Goal: Information Seeking & Learning: Learn about a topic

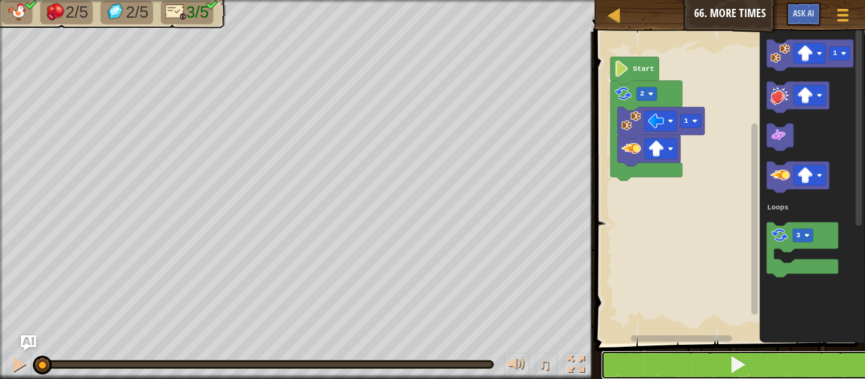
click at [696, 369] on button at bounding box center [738, 365] width 274 height 29
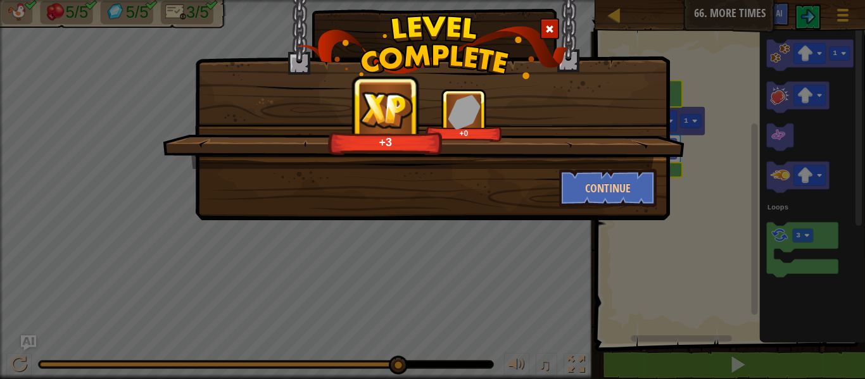
click at [664, 245] on div "+3 +0 Continue" at bounding box center [432, 189] width 865 height 379
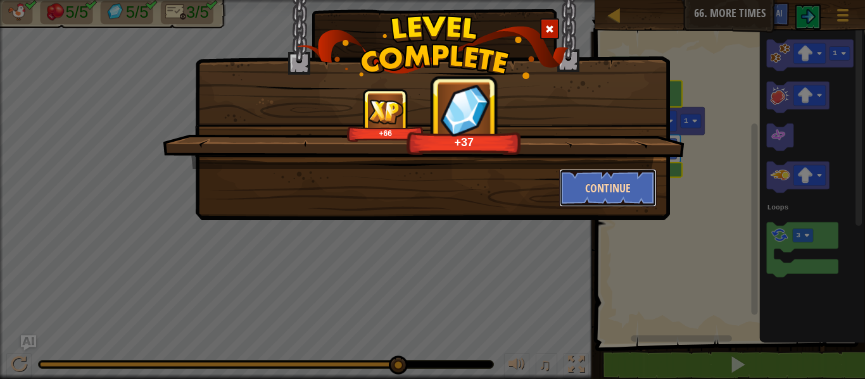
click at [630, 173] on button "Continue" at bounding box center [608, 188] width 98 height 38
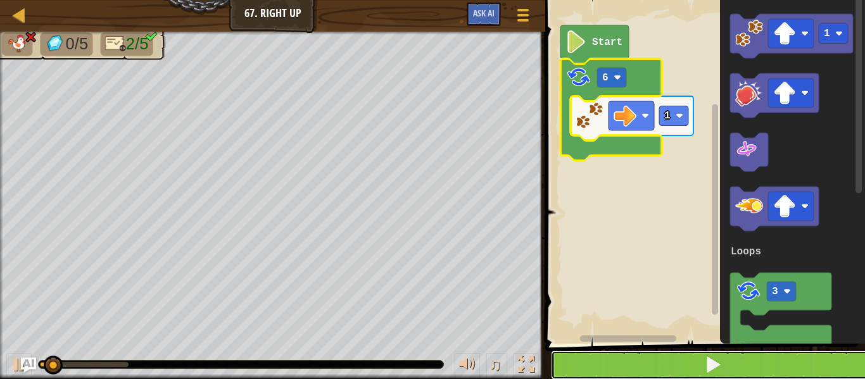
click at [580, 367] on button at bounding box center [713, 365] width 324 height 29
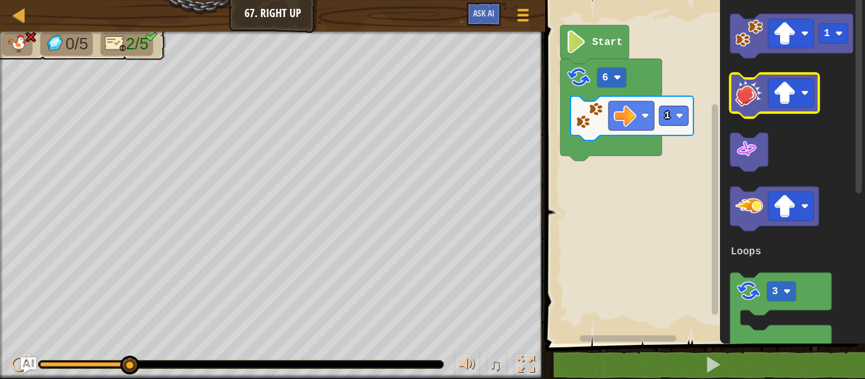
click at [696, 89] on g "1 3 Loops" at bounding box center [791, 182] width 123 height 337
click at [696, 53] on g "1" at bounding box center [791, 36] width 123 height 44
click at [696, 53] on icon "Blockly Workspace" at bounding box center [791, 36] width 123 height 44
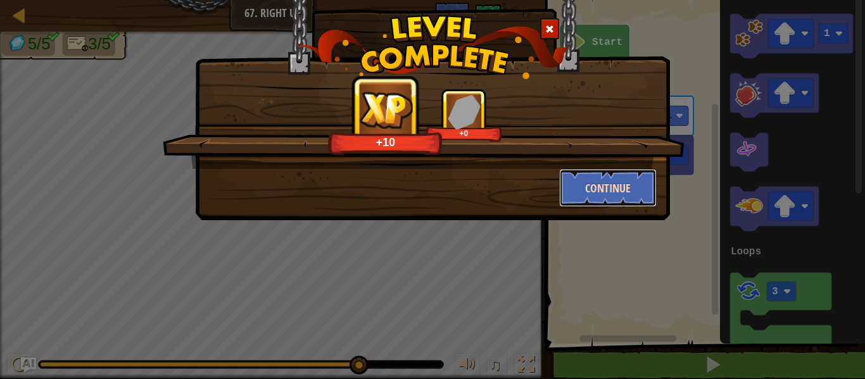
click at [570, 192] on button "Continue" at bounding box center [608, 188] width 98 height 38
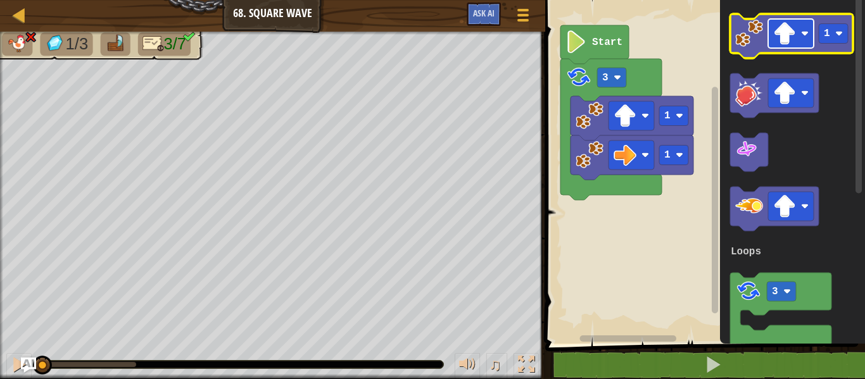
click at [696, 27] on image "Blockly Workspace" at bounding box center [785, 33] width 23 height 23
click at [696, 41] on image "Blockly Workspace" at bounding box center [750, 34] width 28 height 28
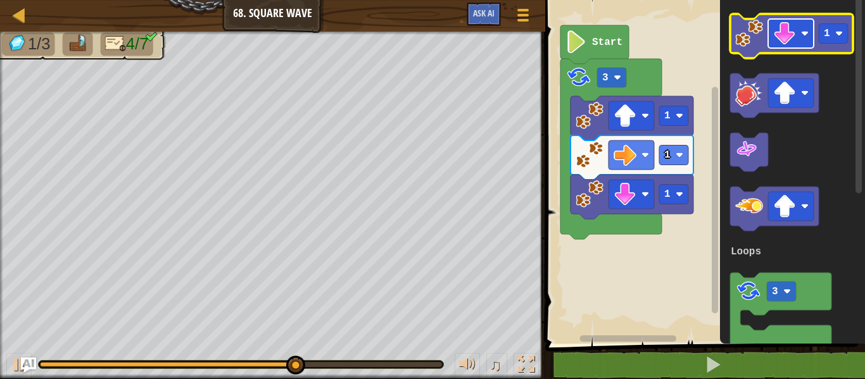
click at [696, 41] on image "Blockly Workspace" at bounding box center [785, 33] width 23 height 23
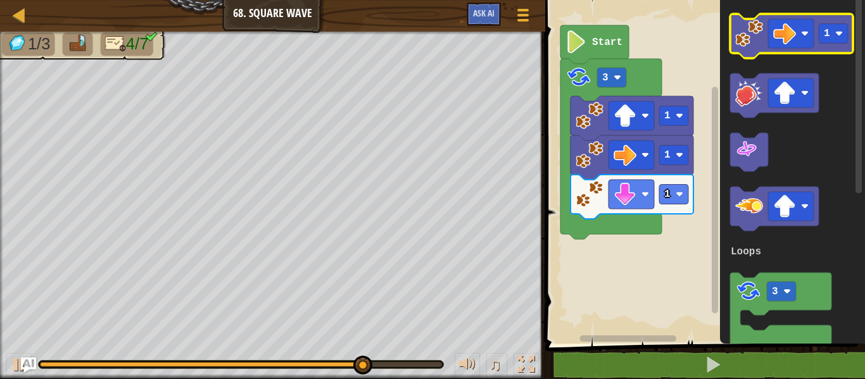
click at [696, 46] on image "Blockly Workspace" at bounding box center [750, 34] width 28 height 28
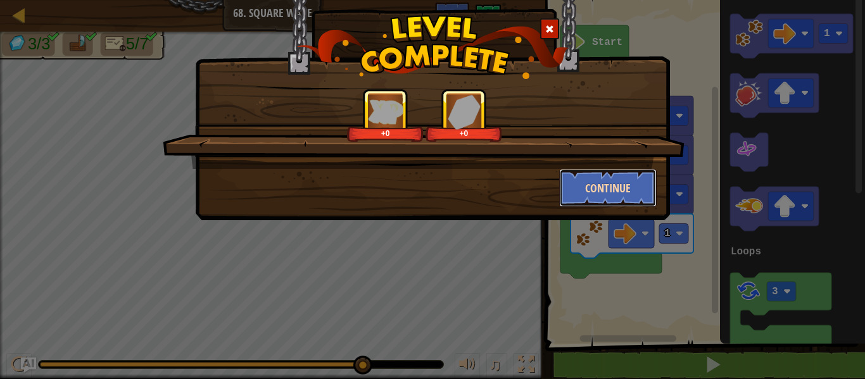
click at [605, 198] on button "Continue" at bounding box center [608, 188] width 98 height 38
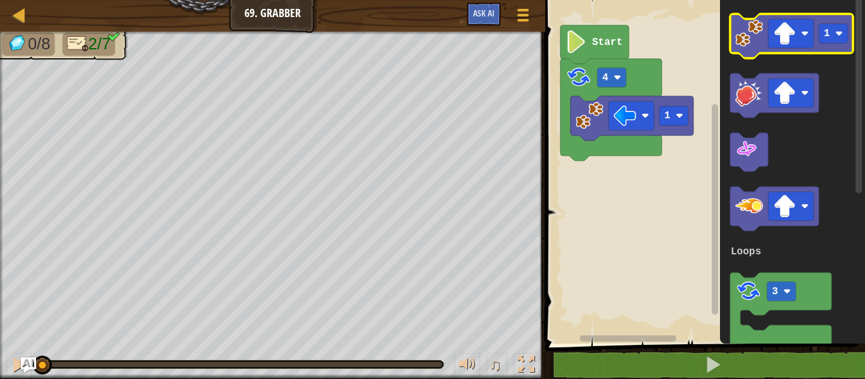
click at [696, 36] on image "Blockly Workspace" at bounding box center [750, 34] width 28 height 28
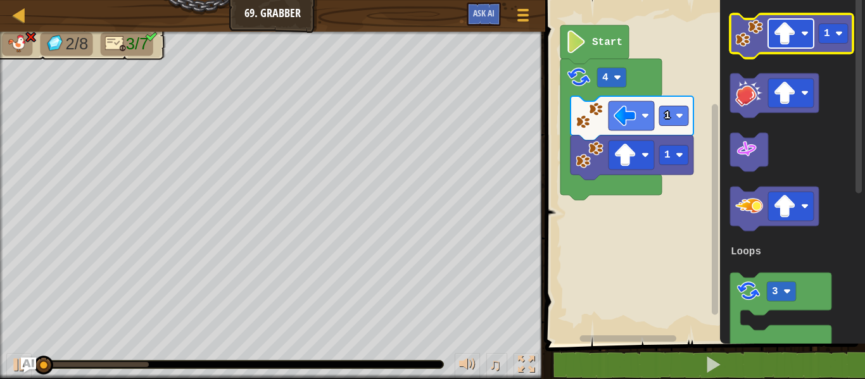
click at [696, 45] on rect "Blockly Workspace" at bounding box center [791, 33] width 46 height 29
click at [696, 43] on image "Blockly Workspace" at bounding box center [750, 34] width 28 height 28
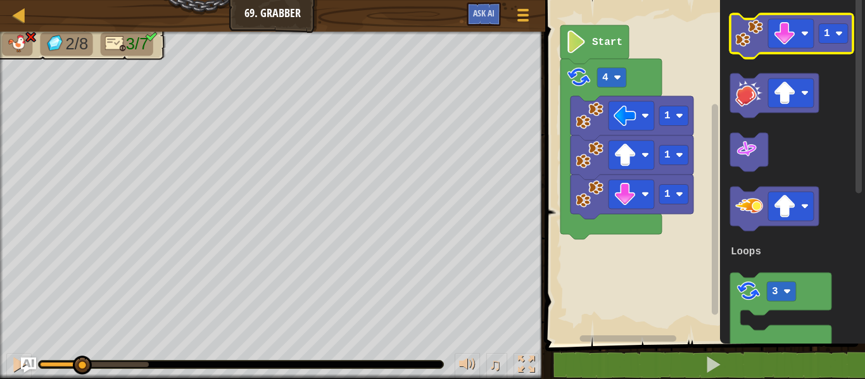
click at [696, 44] on image "Blockly Workspace" at bounding box center [750, 34] width 28 height 28
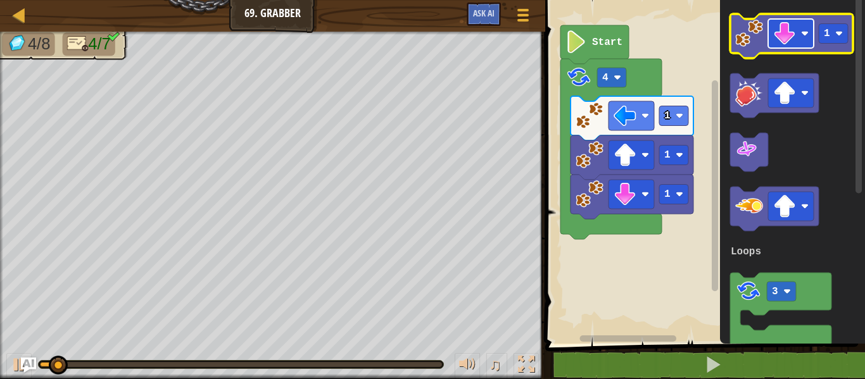
click at [696, 35] on rect "Blockly Workspace" at bounding box center [791, 33] width 46 height 29
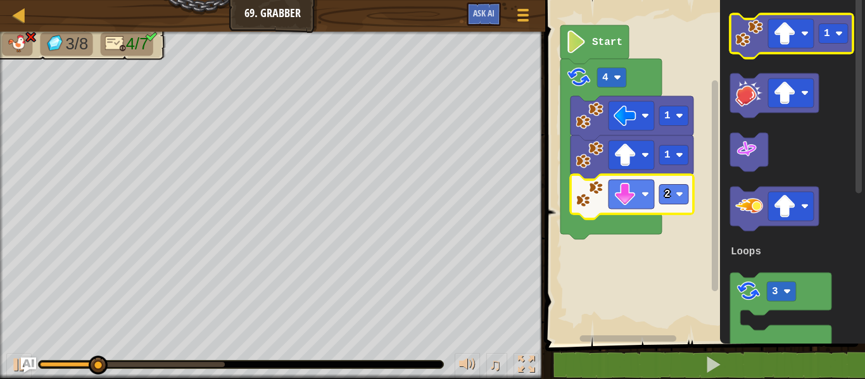
click at [696, 21] on image "Blockly Workspace" at bounding box center [750, 34] width 28 height 28
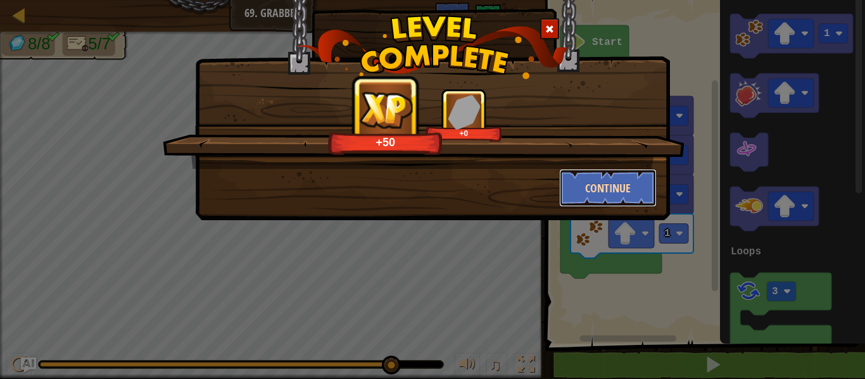
click at [636, 188] on button "Continue" at bounding box center [608, 188] width 98 height 38
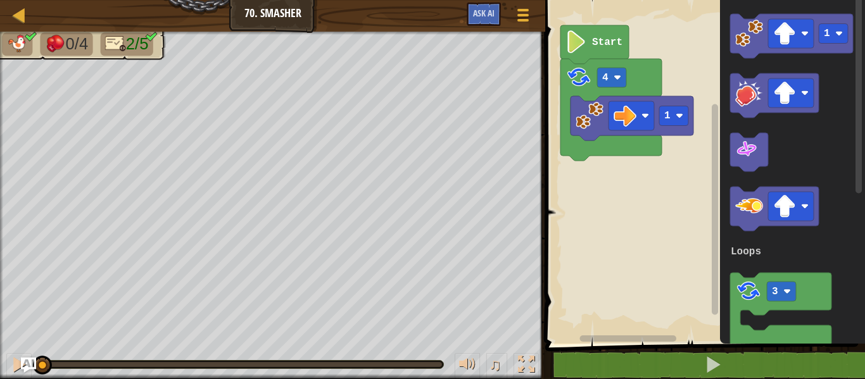
click at [635, 189] on rect "Blockly Workspace" at bounding box center [704, 169] width 324 height 350
click at [696, 201] on icon "Blockly Workspace" at bounding box center [792, 169] width 145 height 350
click at [696, 203] on rect "Blockly Workspace" at bounding box center [791, 206] width 46 height 29
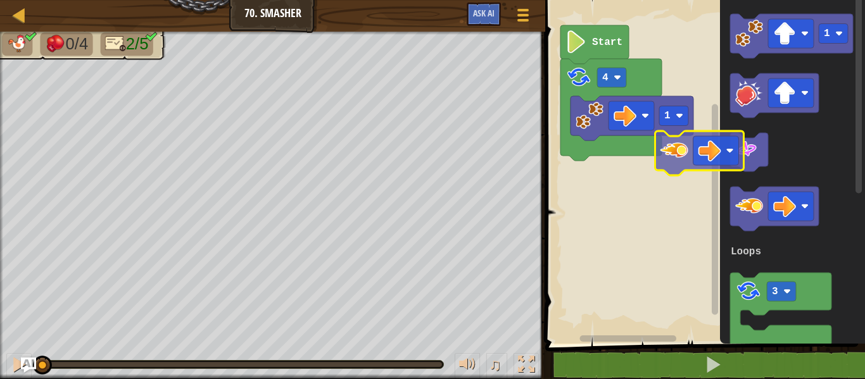
click at [661, 132] on div "Loops 1 4 Start 1 3 Loops" at bounding box center [704, 169] width 324 height 350
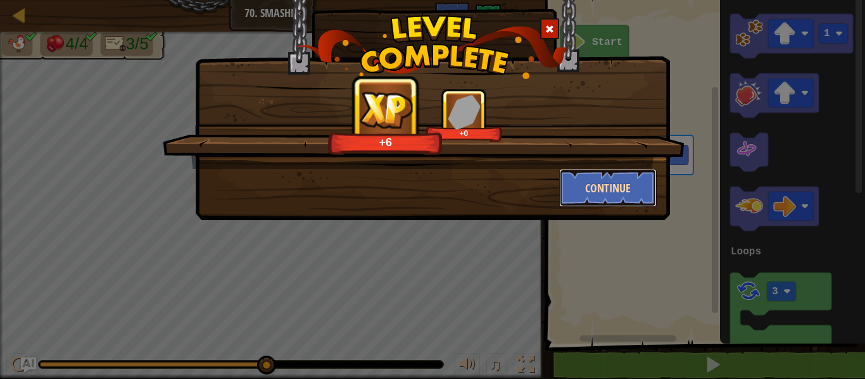
click at [582, 191] on button "Continue" at bounding box center [608, 188] width 98 height 38
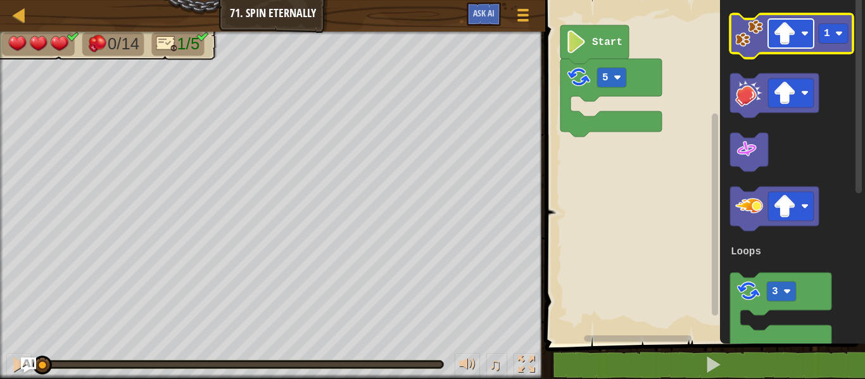
click at [696, 44] on image "Blockly Workspace" at bounding box center [785, 33] width 23 height 23
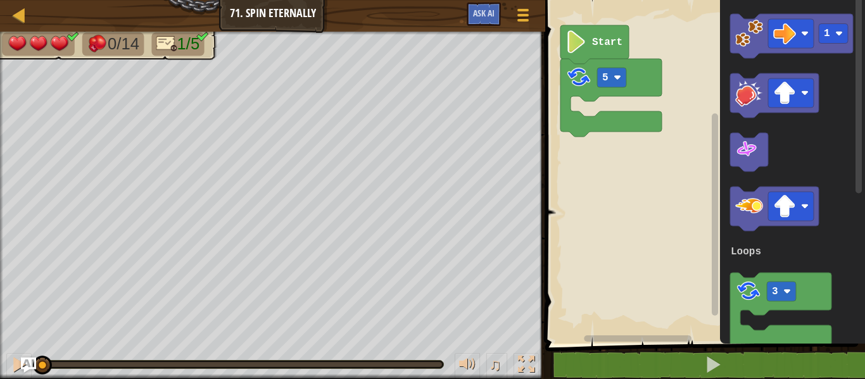
click at [696, 179] on icon "Blockly Workspace" at bounding box center [792, 169] width 145 height 350
click at [696, 44] on image "Blockly Workspace" at bounding box center [750, 34] width 28 height 28
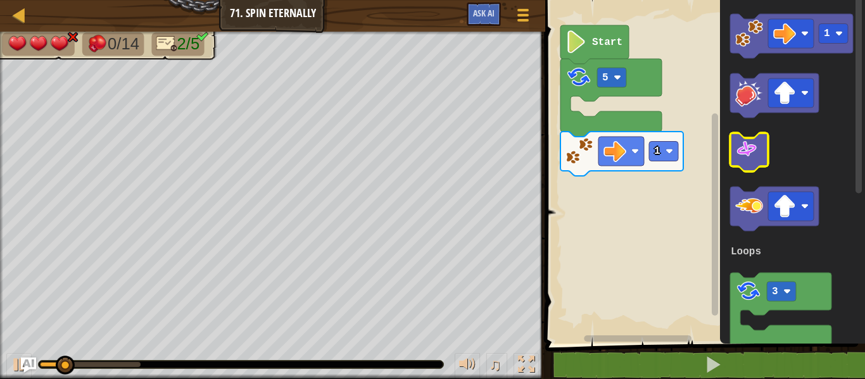
click at [696, 139] on image "Blockly Workspace" at bounding box center [747, 149] width 23 height 23
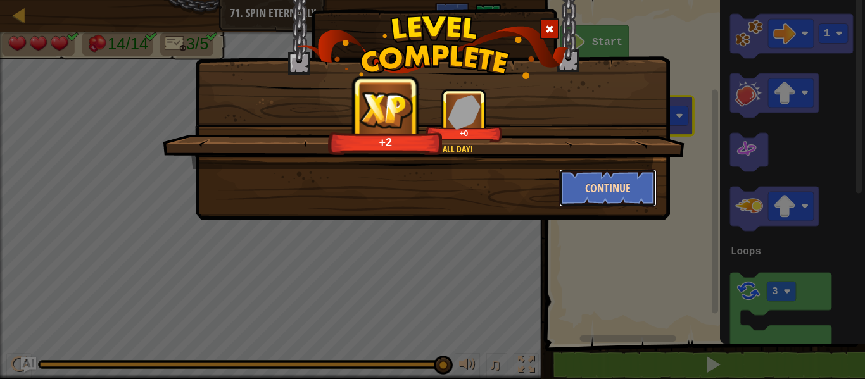
click at [624, 182] on button "Continue" at bounding box center [608, 188] width 98 height 38
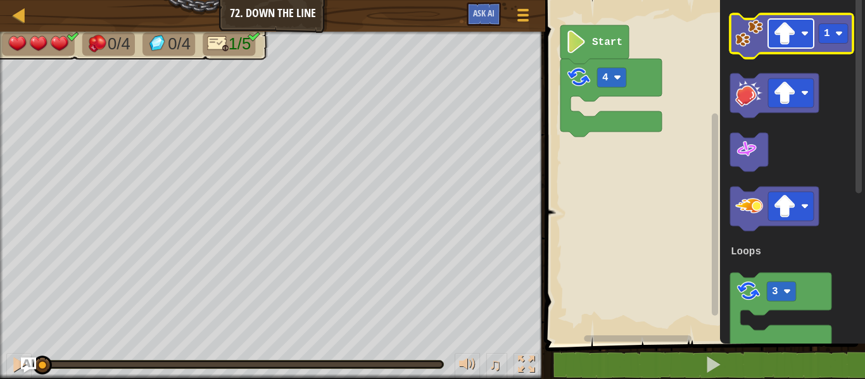
click at [696, 32] on image "Blockly Workspace" at bounding box center [785, 33] width 23 height 23
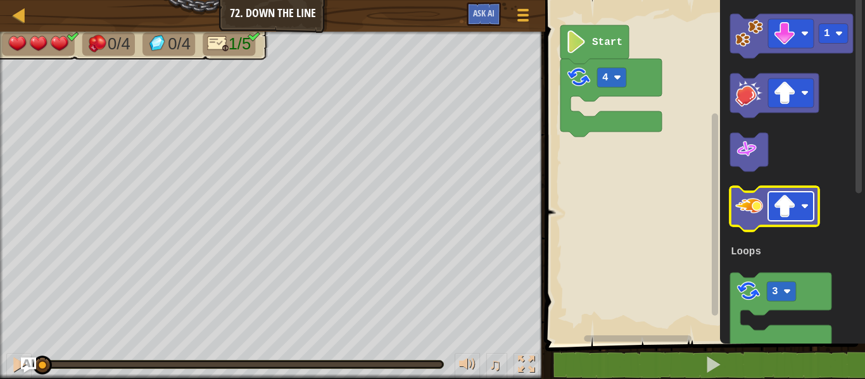
click at [696, 213] on image "Blockly Workspace" at bounding box center [785, 206] width 23 height 23
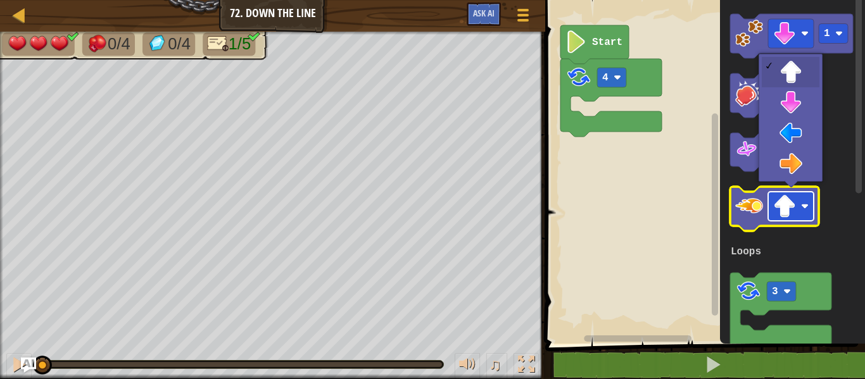
click at [696, 220] on rect "Blockly Workspace" at bounding box center [791, 206] width 46 height 29
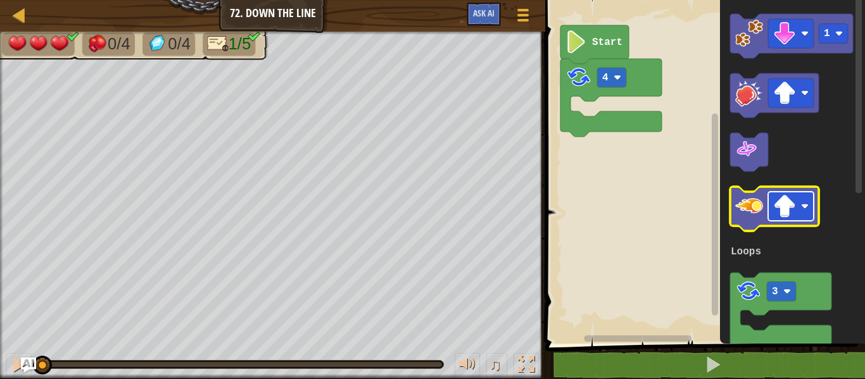
click at [696, 211] on rect "Blockly Workspace" at bounding box center [791, 206] width 46 height 29
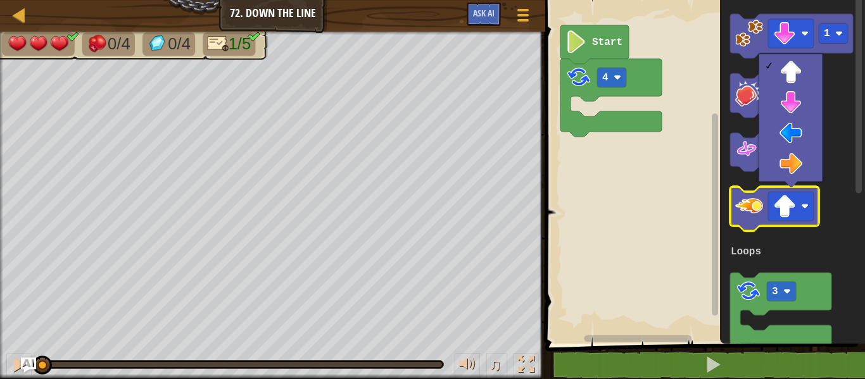
click at [696, 188] on icon "Blockly Workspace" at bounding box center [774, 209] width 89 height 44
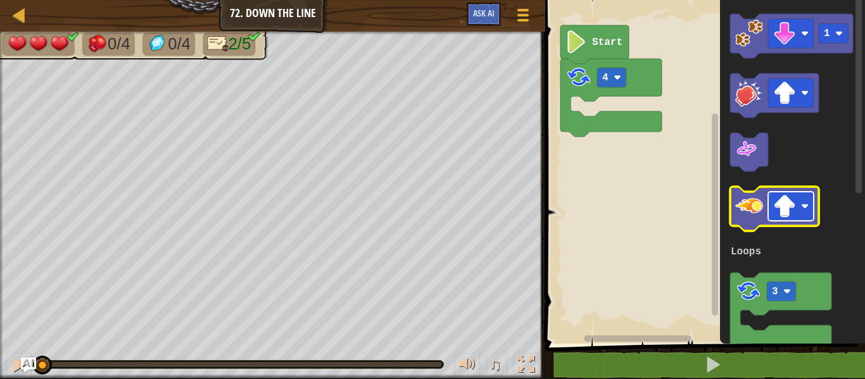
click at [696, 203] on image "Blockly Workspace" at bounding box center [785, 206] width 23 height 23
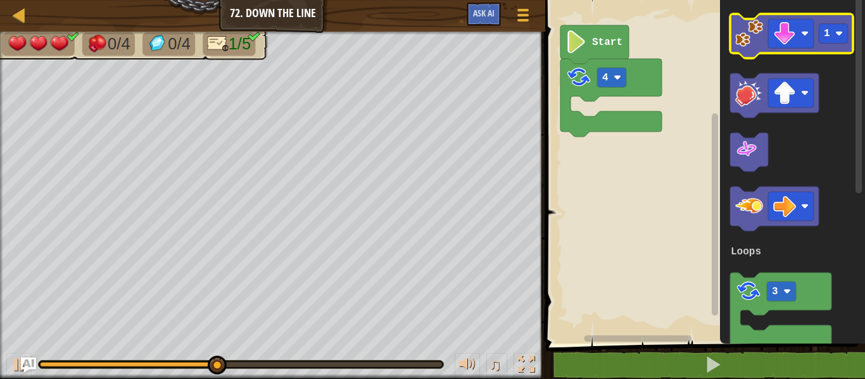
click at [696, 47] on image "Blockly Workspace" at bounding box center [750, 34] width 28 height 28
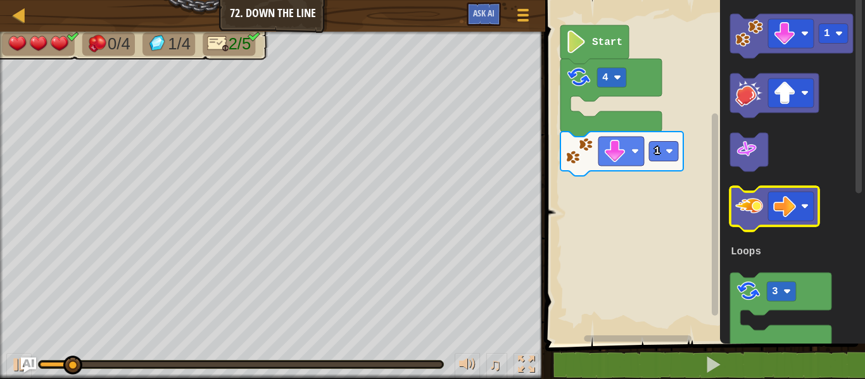
click at [696, 204] on image "Blockly Workspace" at bounding box center [750, 207] width 28 height 28
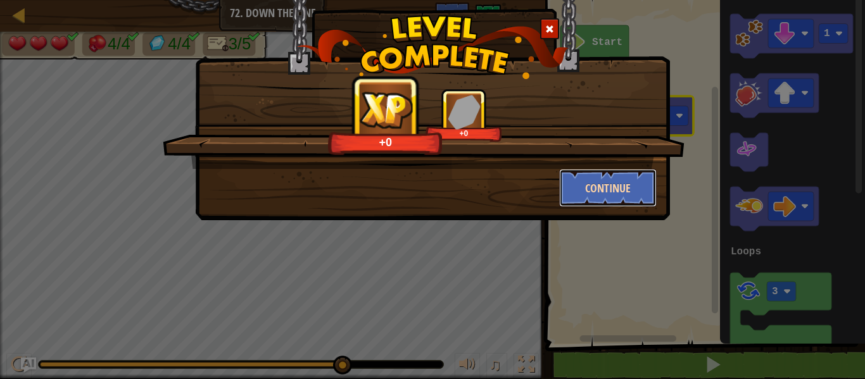
click at [616, 177] on button "Continue" at bounding box center [608, 188] width 98 height 38
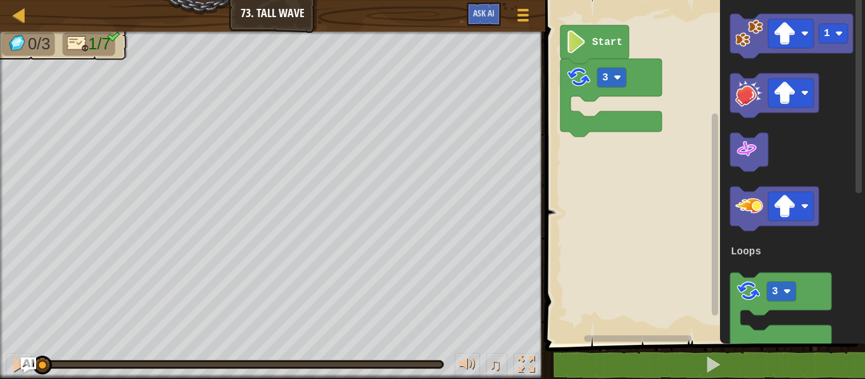
click at [598, 243] on rect "Blockly Workspace" at bounding box center [704, 169] width 324 height 350
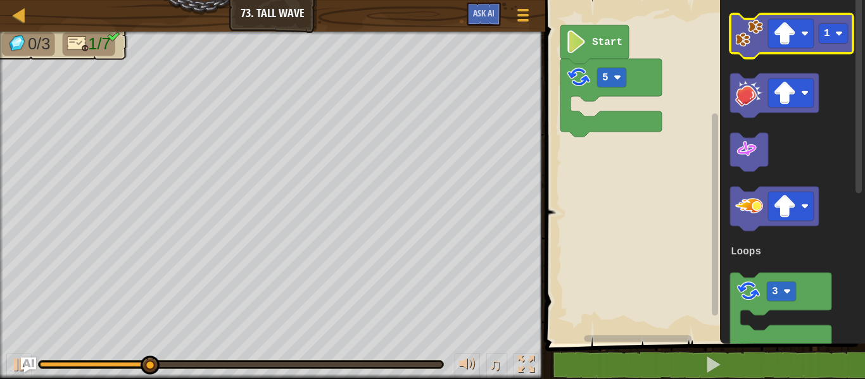
click at [696, 29] on image "Blockly Workspace" at bounding box center [750, 34] width 28 height 28
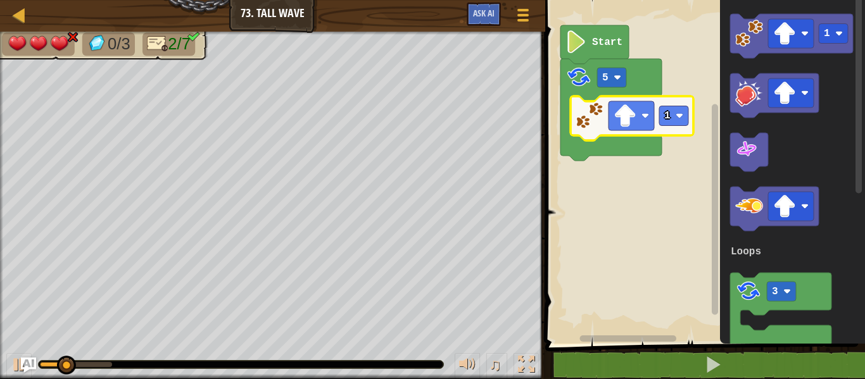
click at [659, 117] on icon "Blockly Workspace" at bounding box center [632, 118] width 123 height 44
click at [665, 117] on text "1" at bounding box center [668, 115] width 6 height 11
click at [670, 167] on rect "Blockly Workspace" at bounding box center [704, 169] width 324 height 350
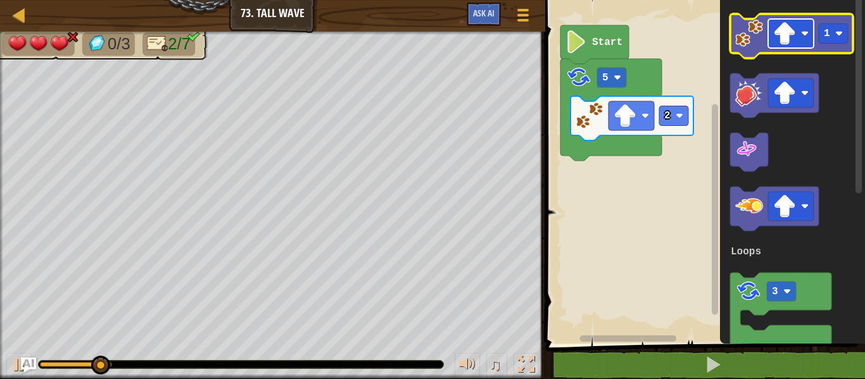
click at [696, 27] on image "Blockly Workspace" at bounding box center [785, 33] width 23 height 23
click at [696, 28] on image "Blockly Workspace" at bounding box center [750, 34] width 28 height 28
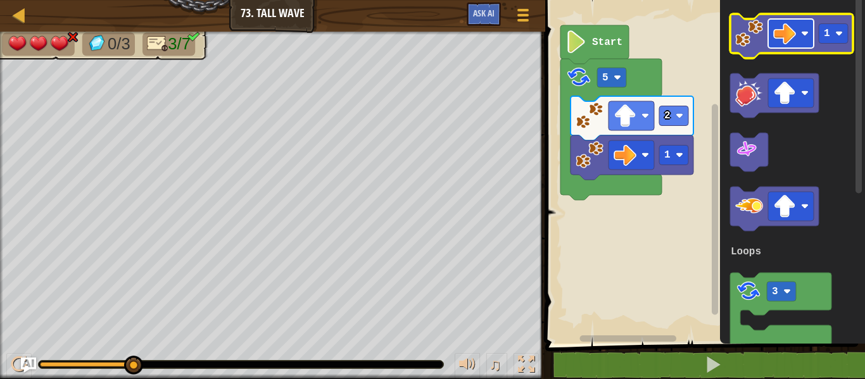
click at [696, 44] on rect "Blockly Workspace" at bounding box center [791, 33] width 46 height 29
click at [696, 31] on image "Blockly Workspace" at bounding box center [750, 34] width 28 height 28
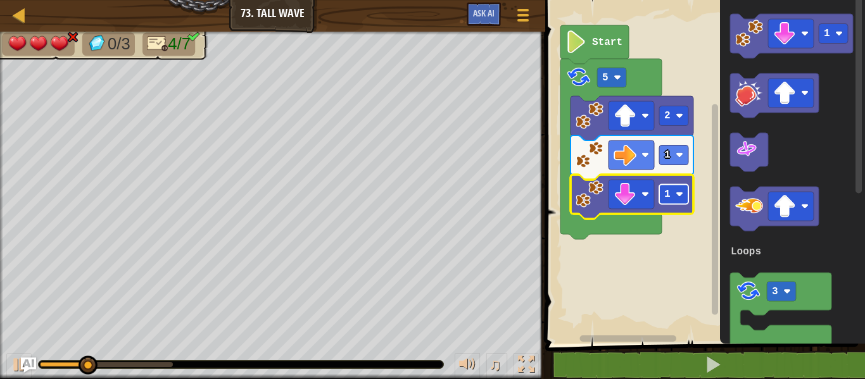
click at [673, 191] on rect "Blockly Workspace" at bounding box center [674, 195] width 29 height 20
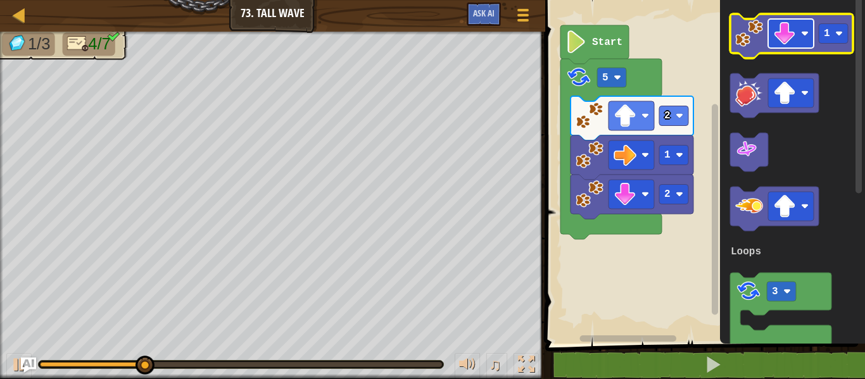
click at [696, 32] on image "Blockly Workspace" at bounding box center [785, 33] width 23 height 23
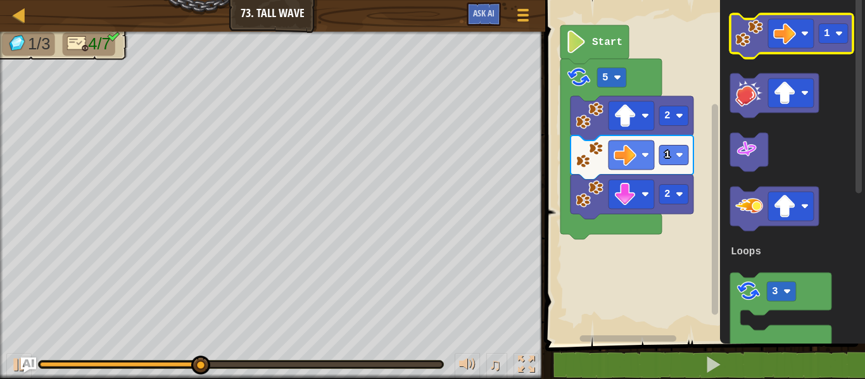
click at [696, 36] on image "Blockly Workspace" at bounding box center [750, 34] width 28 height 28
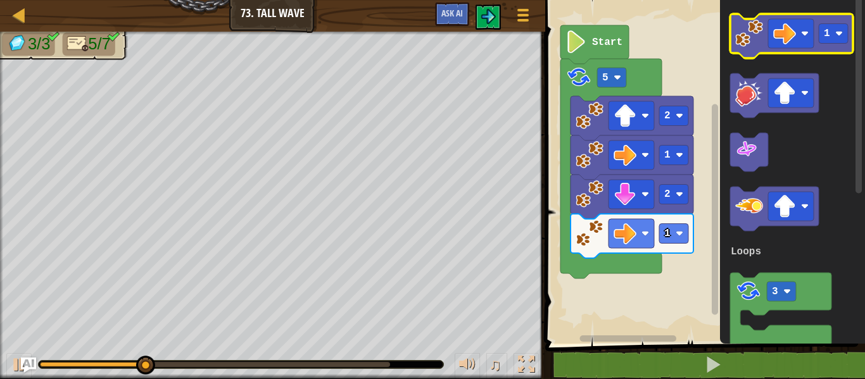
click at [696, 36] on image "Blockly Workspace" at bounding box center [750, 34] width 28 height 28
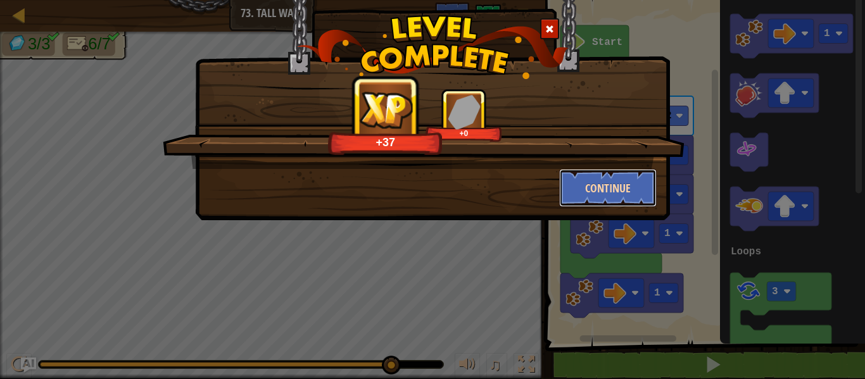
click at [635, 178] on button "Continue" at bounding box center [608, 188] width 98 height 38
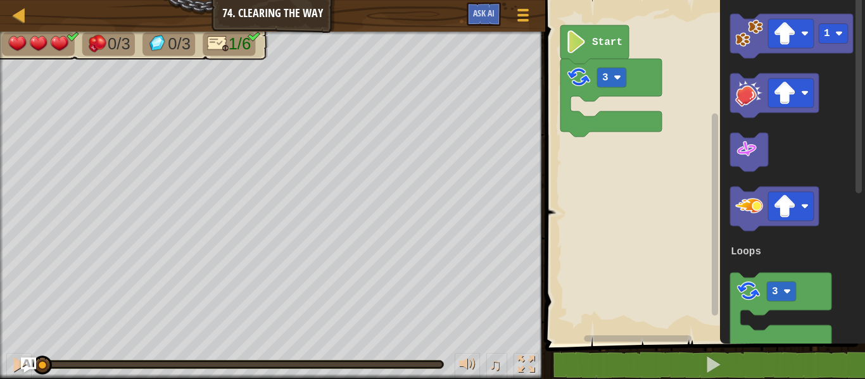
click at [696, 195] on icon "Blockly Workspace" at bounding box center [792, 169] width 145 height 350
click at [696, 205] on rect "Blockly Workspace" at bounding box center [791, 206] width 46 height 29
click at [696, 200] on image "Blockly Workspace" at bounding box center [750, 207] width 28 height 28
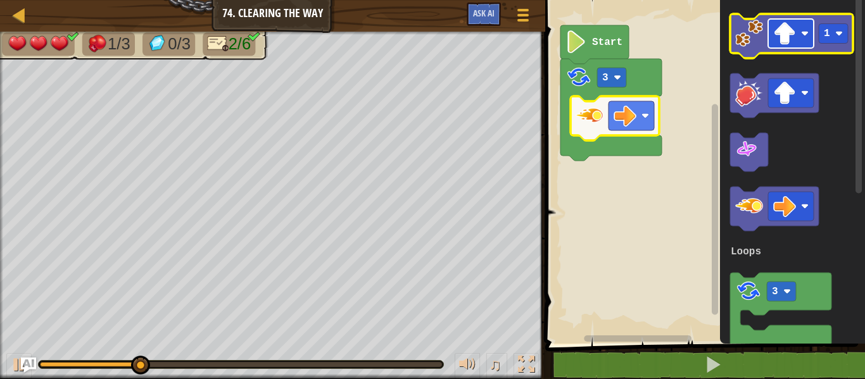
click at [696, 35] on image "Blockly Workspace" at bounding box center [785, 33] width 23 height 23
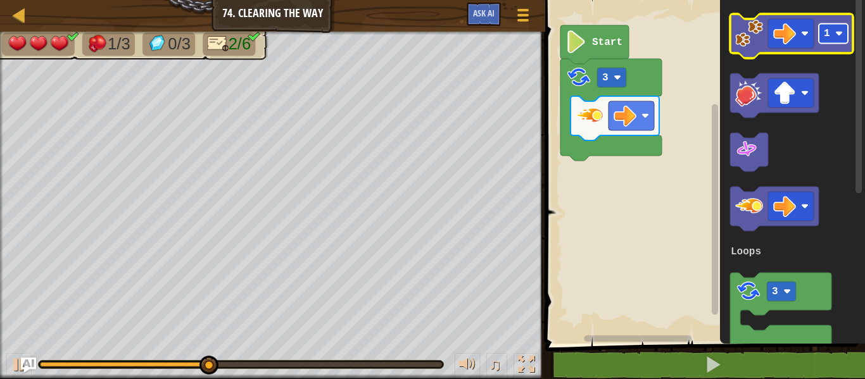
click at [696, 41] on rect "Blockly Workspace" at bounding box center [833, 34] width 29 height 20
click at [696, 44] on image "Blockly Workspace" at bounding box center [750, 34] width 28 height 28
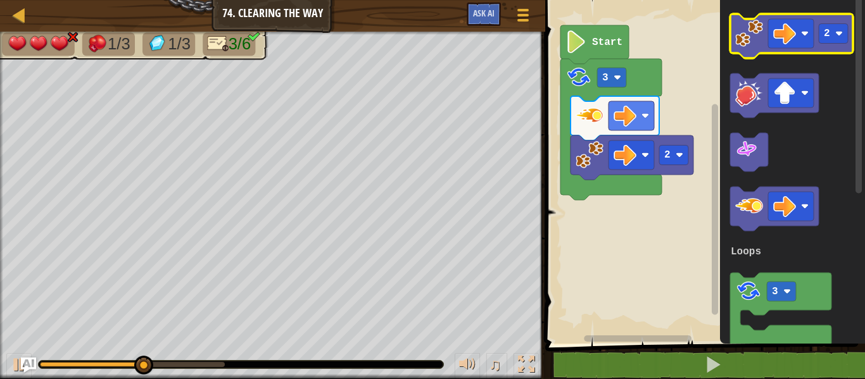
click at [696, 49] on icon "Blockly Workspace" at bounding box center [791, 36] width 123 height 44
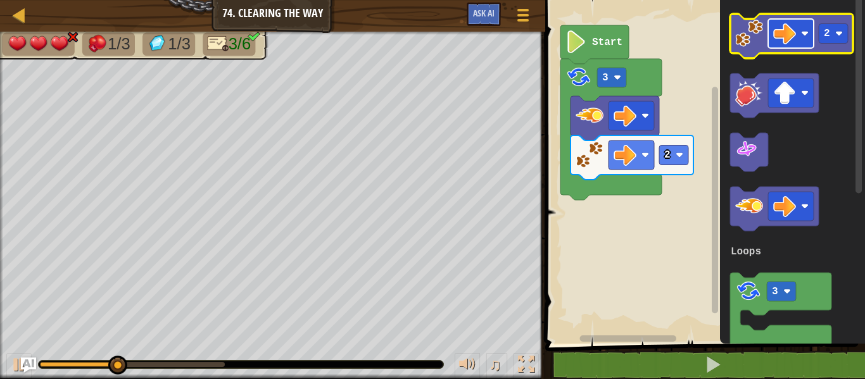
click at [696, 26] on image "Blockly Workspace" at bounding box center [785, 33] width 23 height 23
click at [696, 37] on icon "Blockly Workspace" at bounding box center [791, 36] width 123 height 44
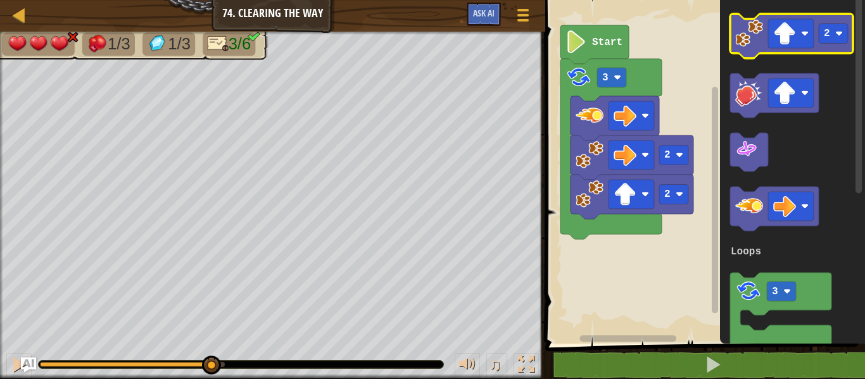
click at [696, 37] on icon "Blockly Workspace" at bounding box center [791, 36] width 123 height 44
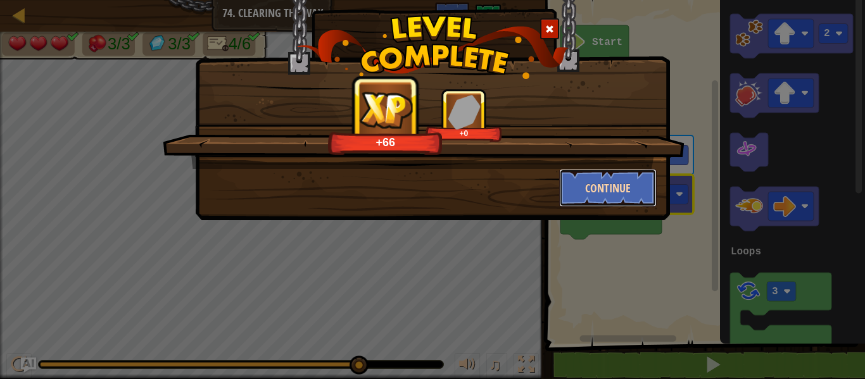
click at [616, 174] on button "Continue" at bounding box center [608, 188] width 98 height 38
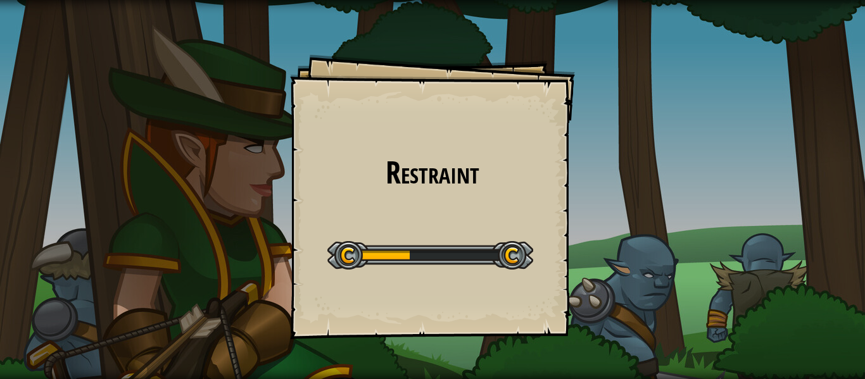
click at [488, 165] on h1 "Restraint" at bounding box center [433, 173] width 260 height 34
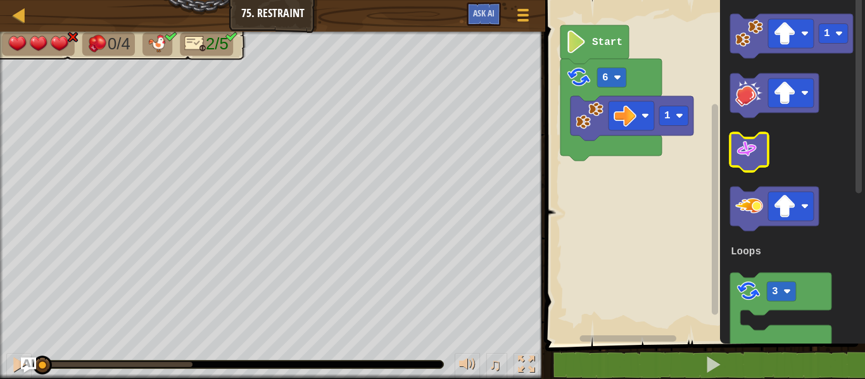
click at [696, 148] on icon "Blockly Workspace" at bounding box center [749, 152] width 38 height 39
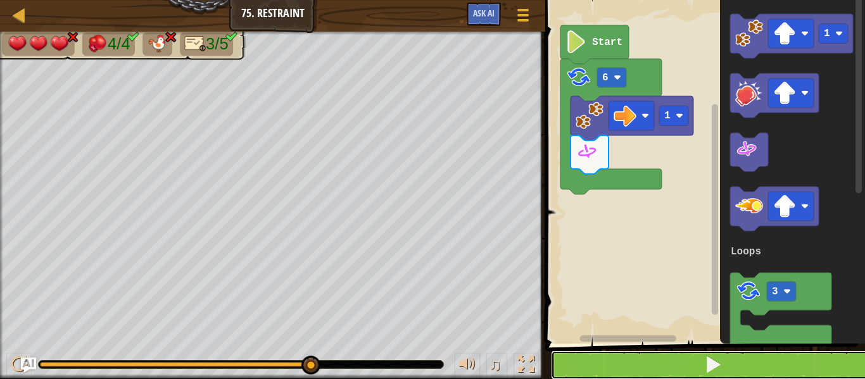
click at [684, 362] on button at bounding box center [713, 365] width 324 height 29
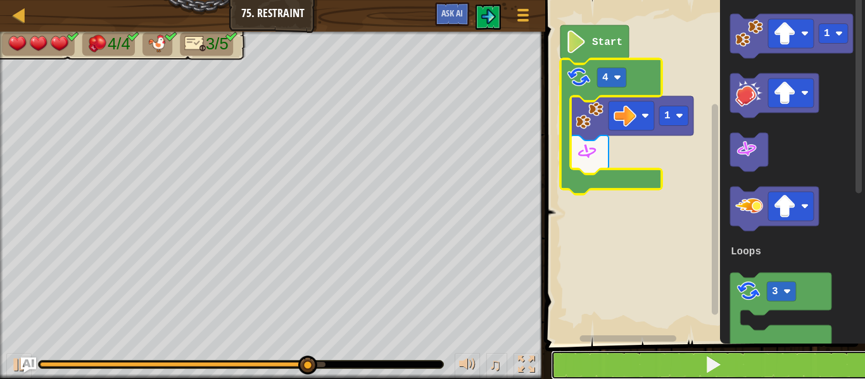
click at [601, 373] on button at bounding box center [713, 365] width 324 height 29
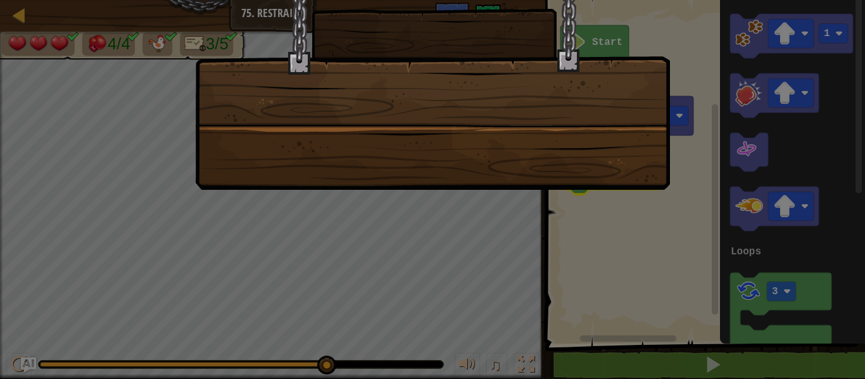
click at [369, 73] on div at bounding box center [432, 79] width 475 height 222
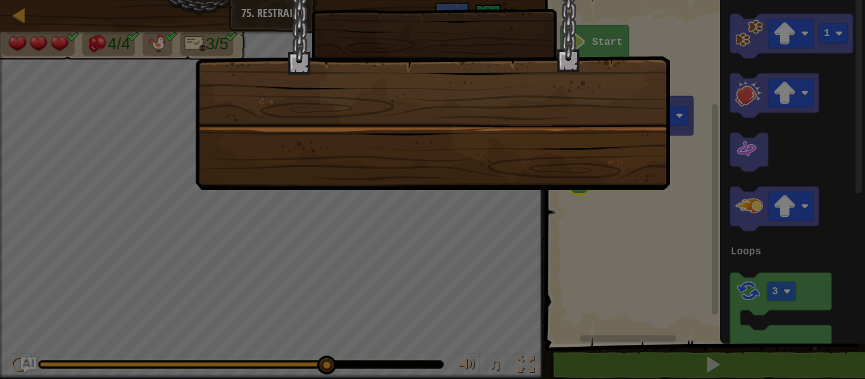
click at [369, 73] on div at bounding box center [432, 79] width 475 height 222
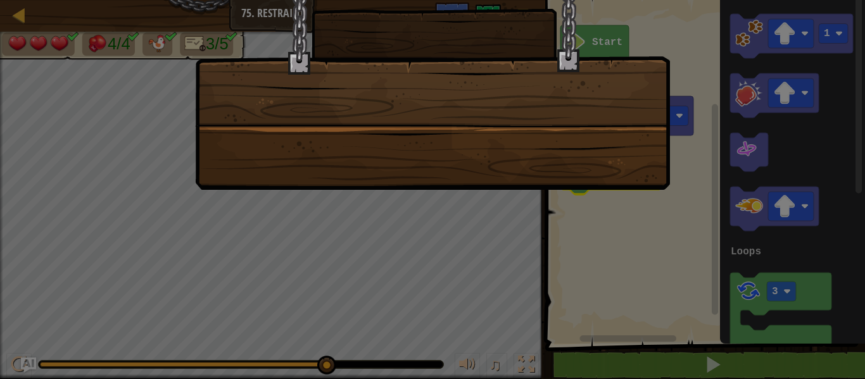
click at [369, 73] on div at bounding box center [432, 79] width 475 height 222
click at [360, 56] on div at bounding box center [432, 79] width 475 height 222
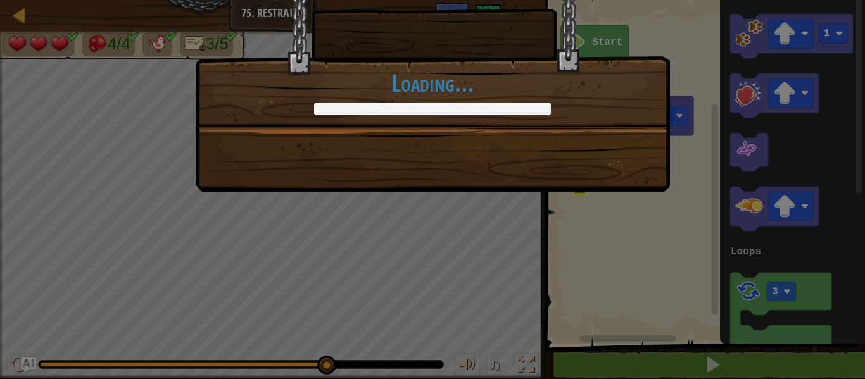
click at [360, 56] on div "+0 +0 Continue Loading..." at bounding box center [432, 48] width 475 height 161
click at [359, 56] on div "+0 +0 Continue Loading..." at bounding box center [432, 48] width 475 height 161
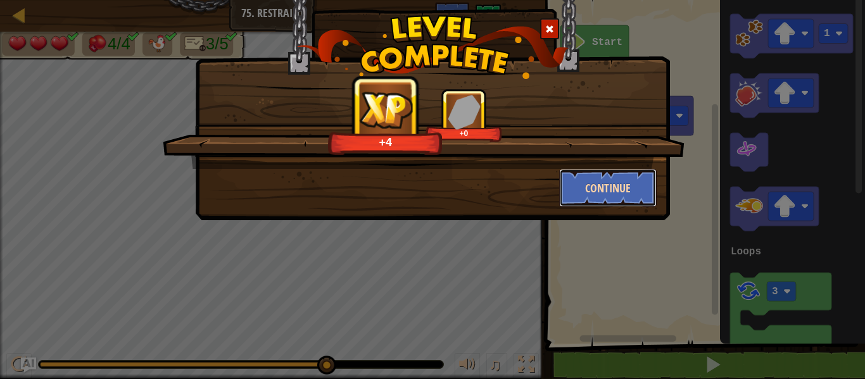
click at [582, 183] on button "Continue" at bounding box center [608, 188] width 98 height 38
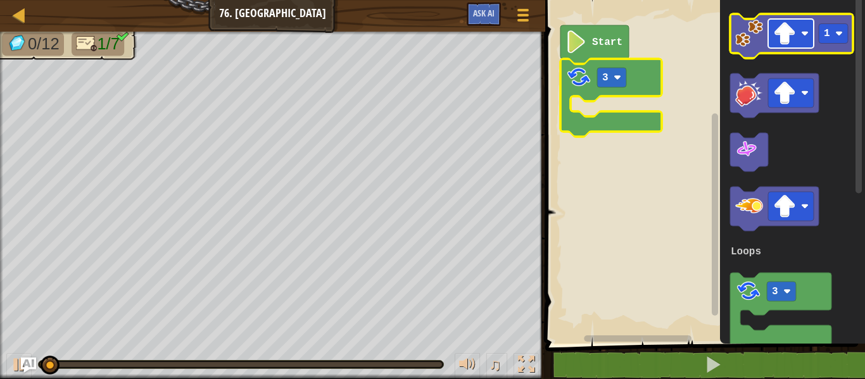
click at [696, 40] on image "Blockly Workspace" at bounding box center [785, 33] width 23 height 23
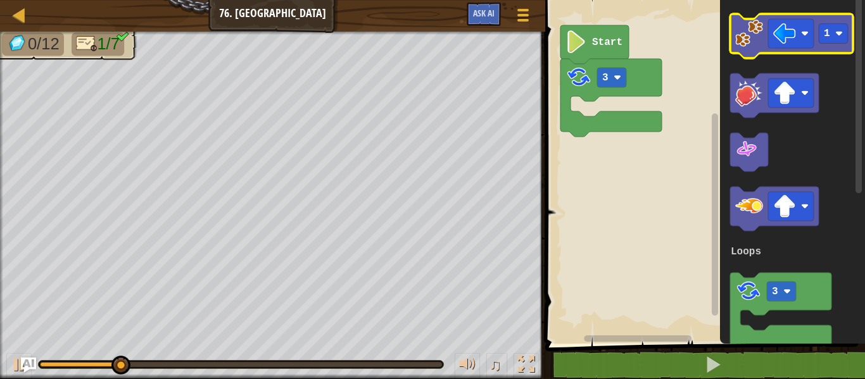
click at [696, 22] on image "Blockly Workspace" at bounding box center [750, 34] width 28 height 28
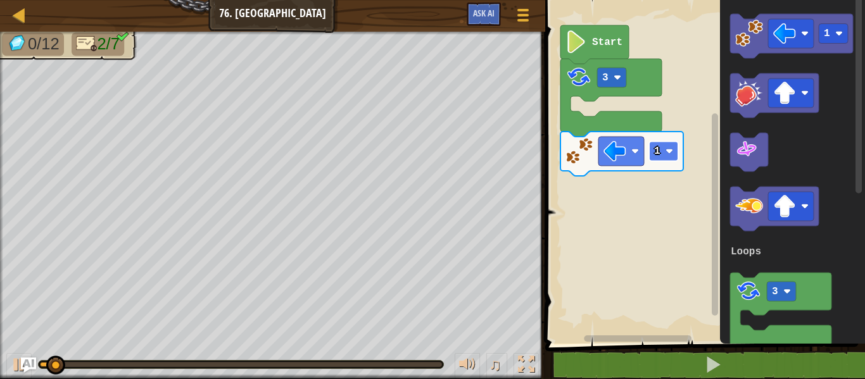
click at [673, 142] on rect "Blockly Workspace" at bounding box center [663, 152] width 29 height 20
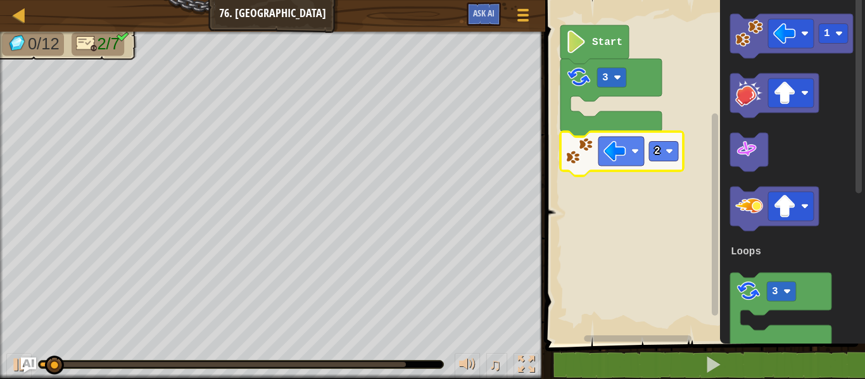
click at [573, 158] on image "Blockly Workspace" at bounding box center [580, 151] width 28 height 28
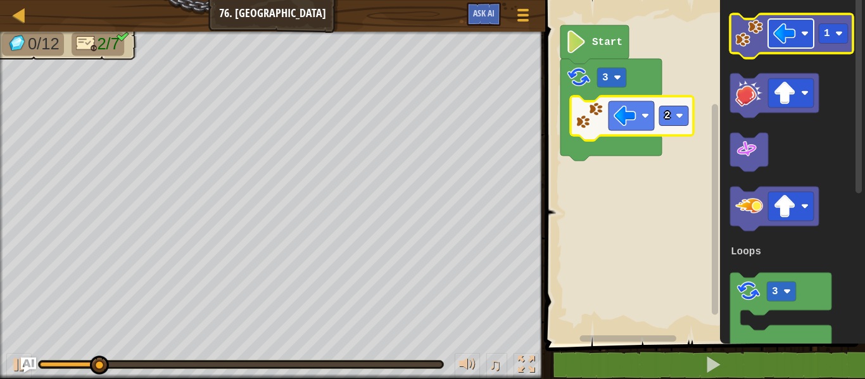
click at [696, 39] on image "Blockly Workspace" at bounding box center [785, 33] width 23 height 23
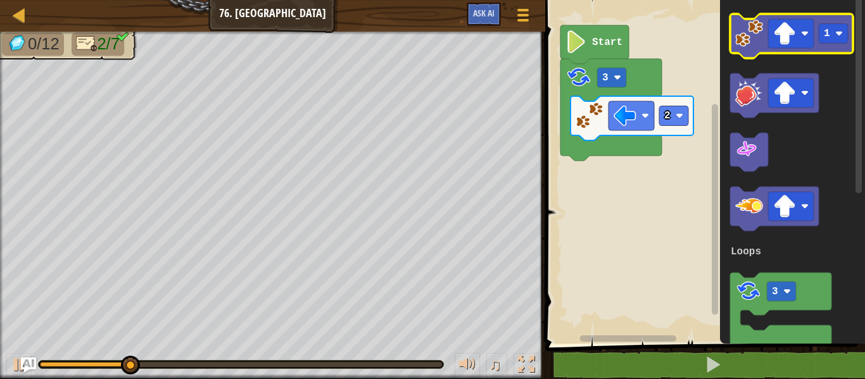
click at [696, 44] on icon "Blockly Workspace" at bounding box center [791, 36] width 123 height 44
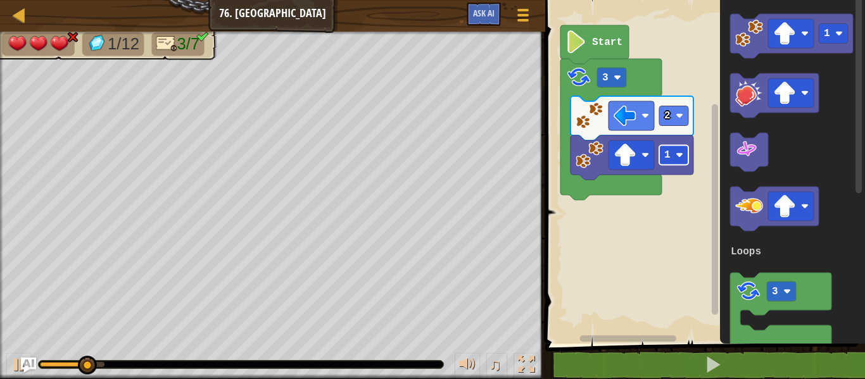
click at [677, 155] on image "Blockly Workspace" at bounding box center [680, 155] width 8 height 8
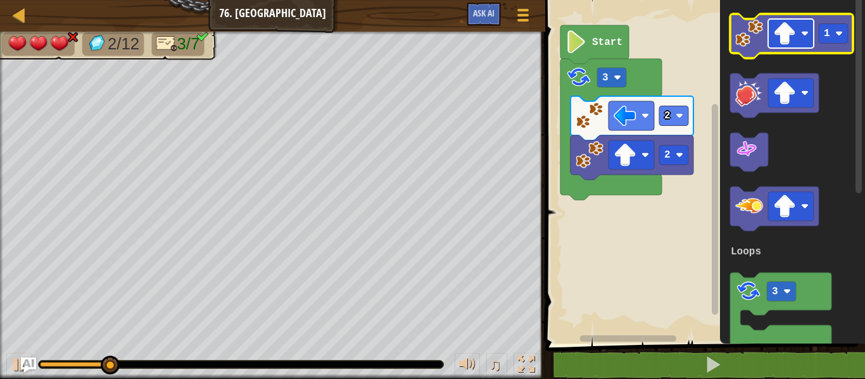
click at [696, 43] on image "Blockly Workspace" at bounding box center [785, 33] width 23 height 23
click at [696, 44] on rect "Blockly Workspace" at bounding box center [833, 34] width 29 height 20
click at [696, 42] on image "Blockly Workspace" at bounding box center [750, 34] width 28 height 28
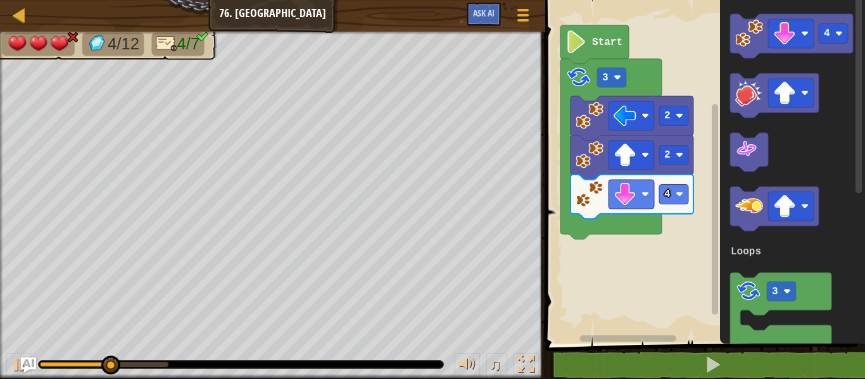
click at [592, 151] on image "Blockly Workspace" at bounding box center [590, 155] width 28 height 28
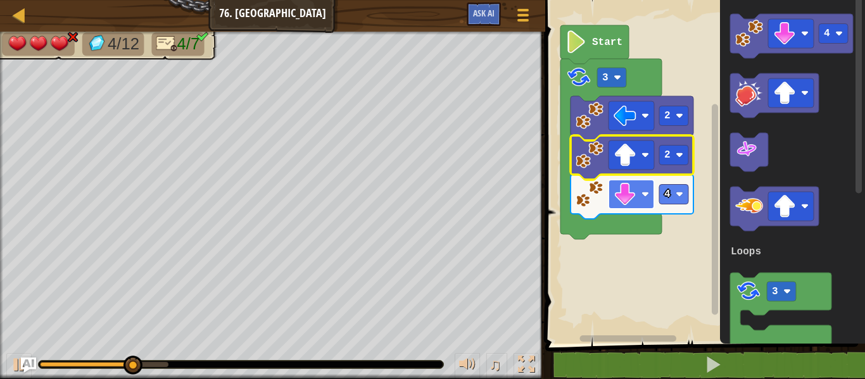
click at [612, 206] on rect "Blockly Workspace" at bounding box center [632, 194] width 46 height 29
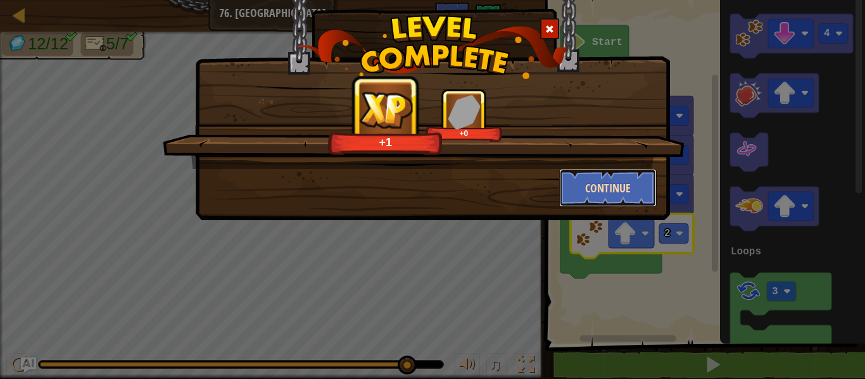
click at [577, 173] on button "Continue" at bounding box center [608, 188] width 98 height 38
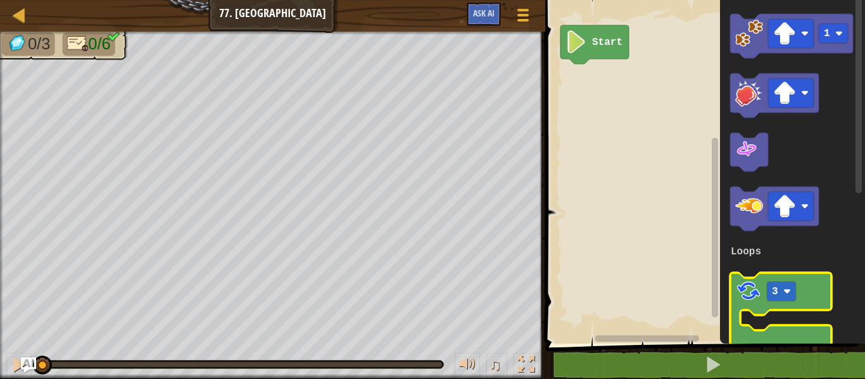
click at [696, 288] on image "Blockly Workspace" at bounding box center [749, 291] width 27 height 27
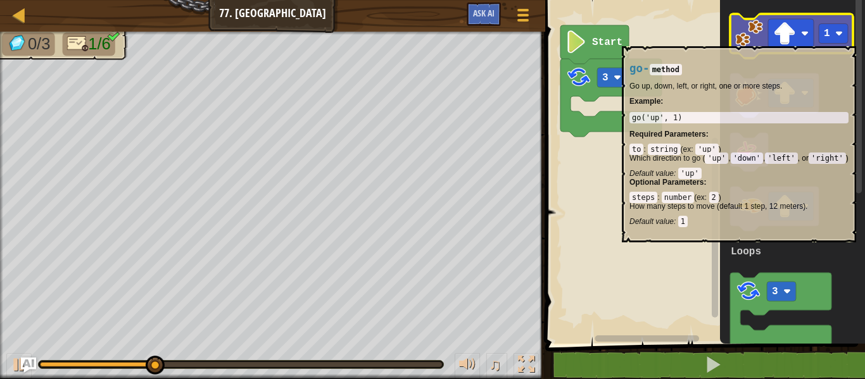
click at [696, 40] on image "Blockly Workspace" at bounding box center [750, 34] width 28 height 28
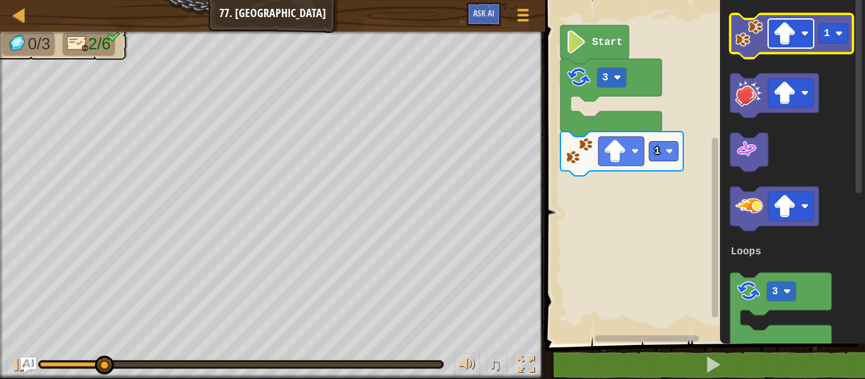
click at [696, 31] on rect "Blockly Workspace" at bounding box center [791, 33] width 46 height 29
click at [696, 42] on image "Blockly Workspace" at bounding box center [750, 34] width 28 height 28
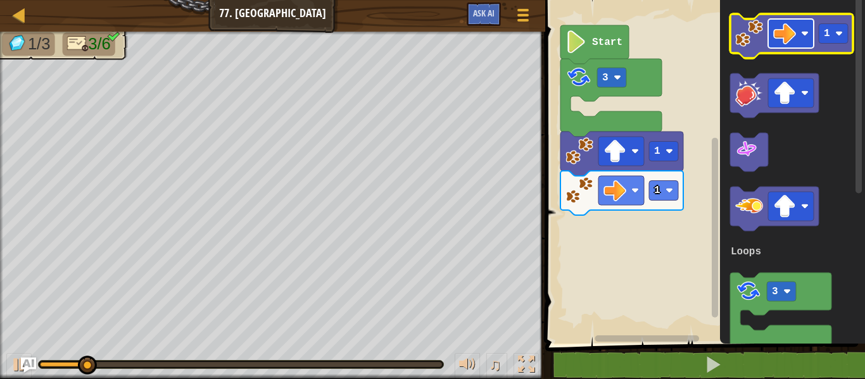
click at [696, 43] on rect "Blockly Workspace" at bounding box center [791, 33] width 46 height 29
click at [696, 45] on image "Blockly Workspace" at bounding box center [750, 34] width 28 height 28
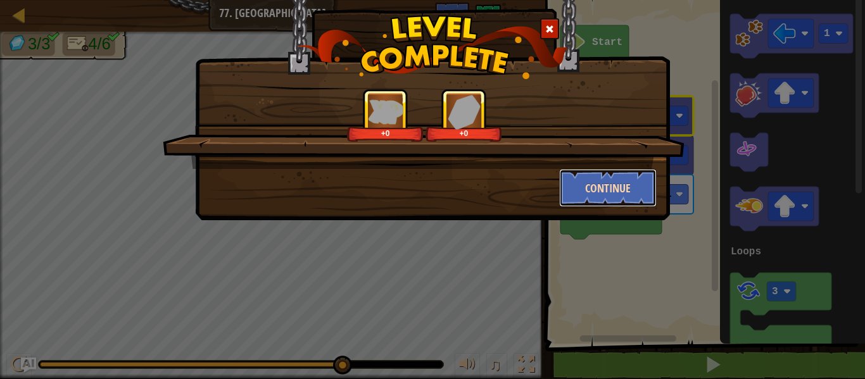
click at [617, 191] on button "Continue" at bounding box center [608, 188] width 98 height 38
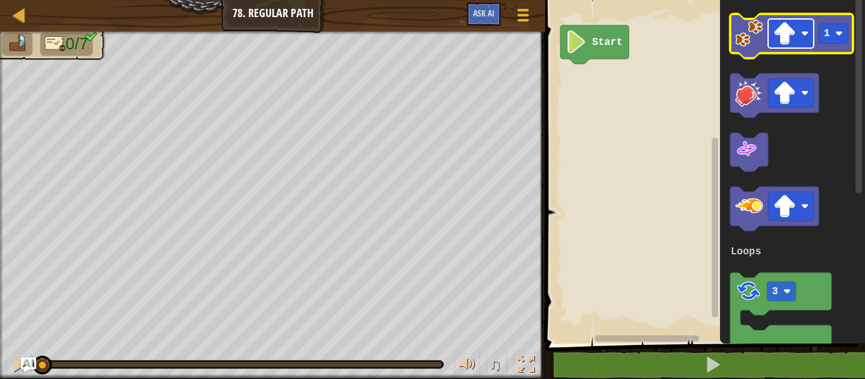
click at [696, 36] on image "Blockly Workspace" at bounding box center [785, 33] width 23 height 23
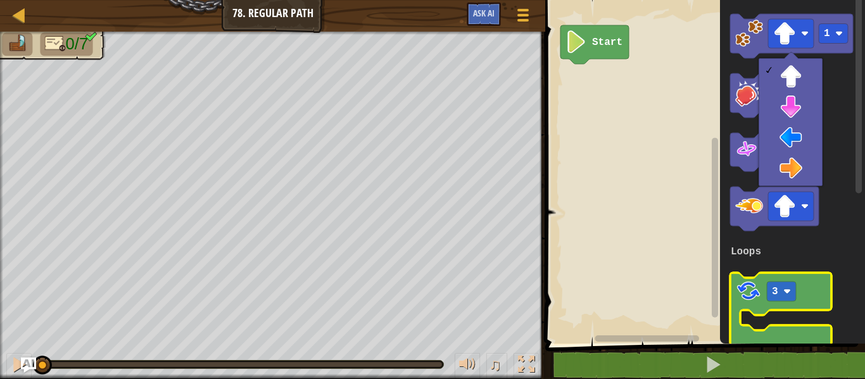
click at [696, 293] on image "Blockly Workspace" at bounding box center [749, 291] width 27 height 27
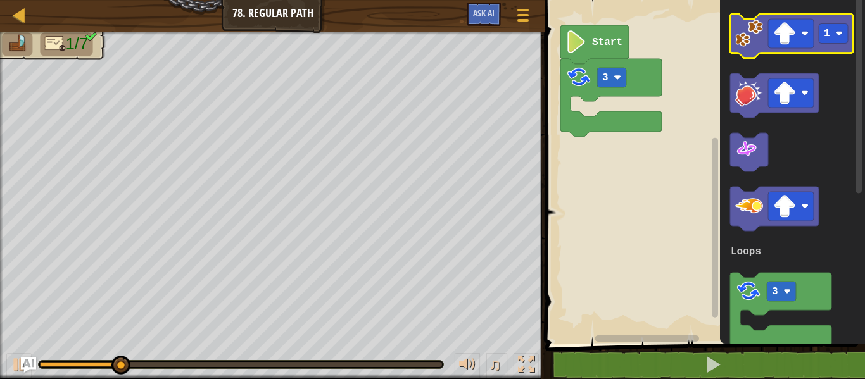
click at [696, 33] on icon "Blockly Workspace" at bounding box center [791, 36] width 123 height 44
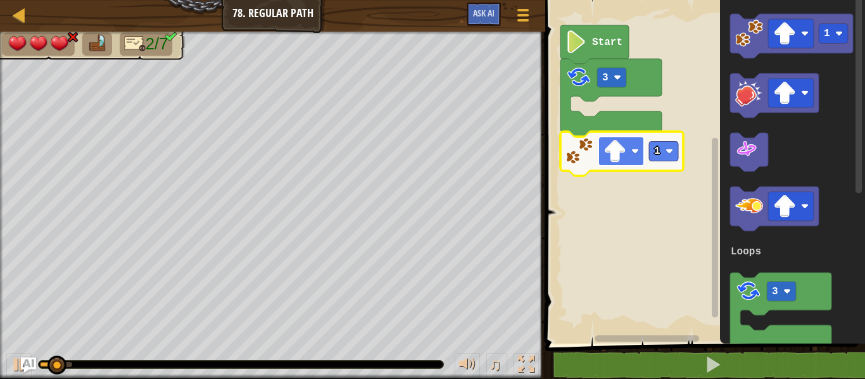
click at [619, 164] on rect "Blockly Workspace" at bounding box center [622, 151] width 46 height 29
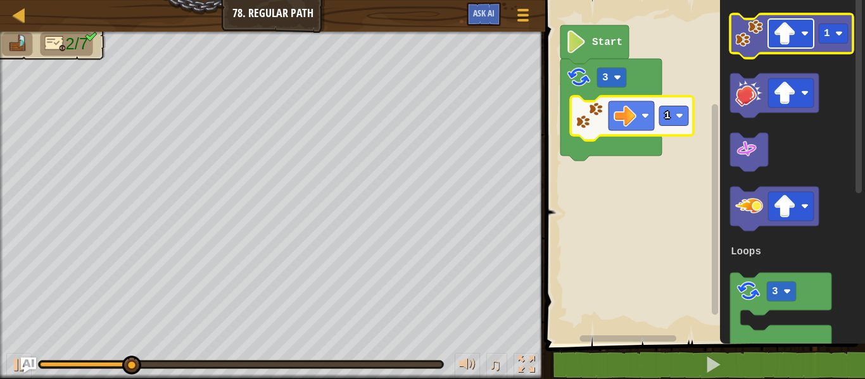
click at [696, 28] on rect "Blockly Workspace" at bounding box center [791, 33] width 46 height 29
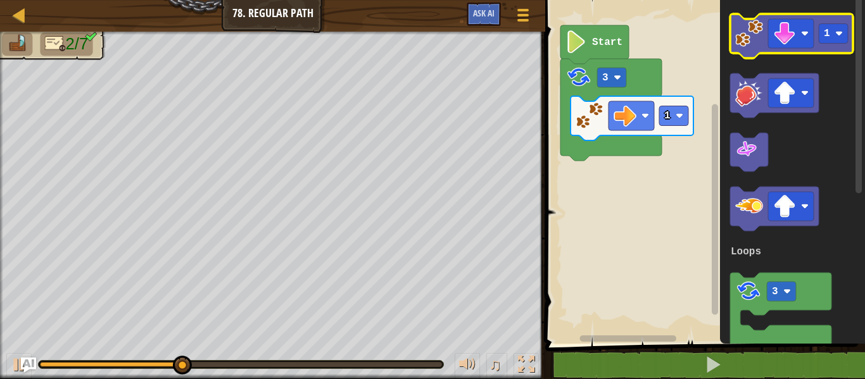
click at [696, 53] on icon "Blockly Workspace" at bounding box center [791, 36] width 123 height 44
click at [696, 46] on image "Blockly Workspace" at bounding box center [750, 34] width 28 height 28
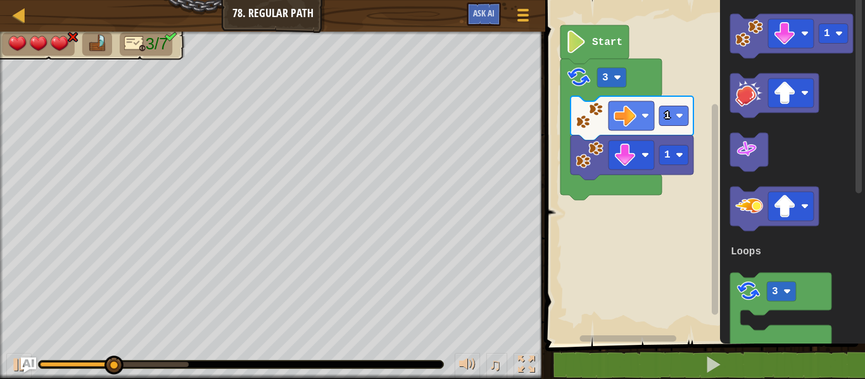
click at [659, 151] on icon "Blockly Workspace" at bounding box center [632, 158] width 123 height 44
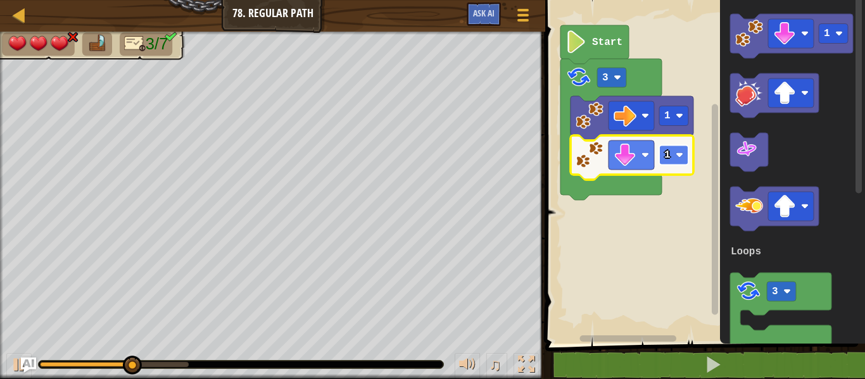
click at [671, 154] on text "1" at bounding box center [668, 155] width 6 height 11
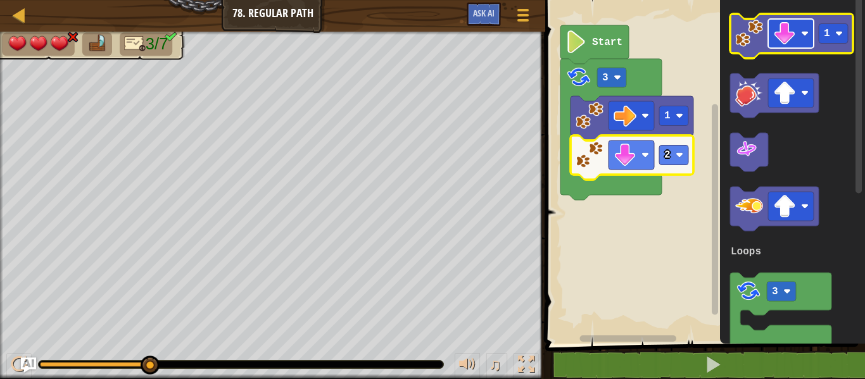
click at [696, 44] on image "Blockly Workspace" at bounding box center [785, 33] width 23 height 23
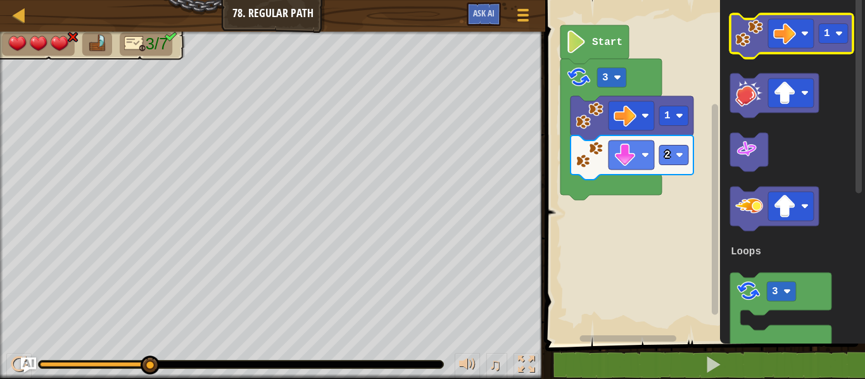
click at [696, 26] on image "Blockly Workspace" at bounding box center [750, 34] width 28 height 28
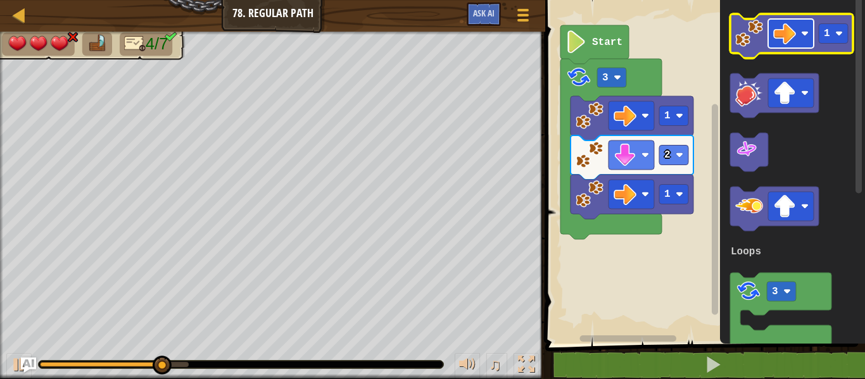
click at [696, 43] on image "Blockly Workspace" at bounding box center [785, 33] width 23 height 23
click at [696, 40] on rect "Blockly Workspace" at bounding box center [833, 34] width 29 height 20
click at [696, 23] on image "Blockly Workspace" at bounding box center [750, 34] width 28 height 28
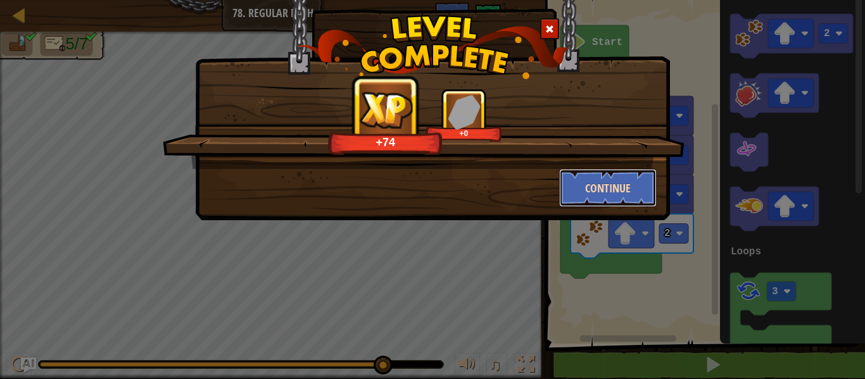
click at [629, 182] on button "Continue" at bounding box center [608, 188] width 98 height 38
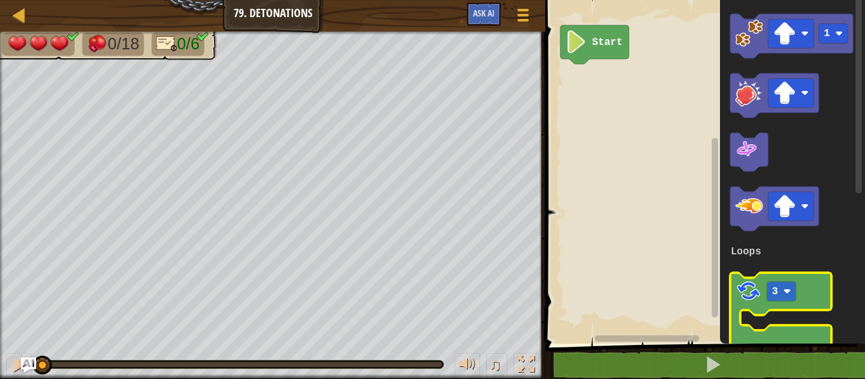
click at [696, 287] on image "Blockly Workspace" at bounding box center [749, 291] width 27 height 27
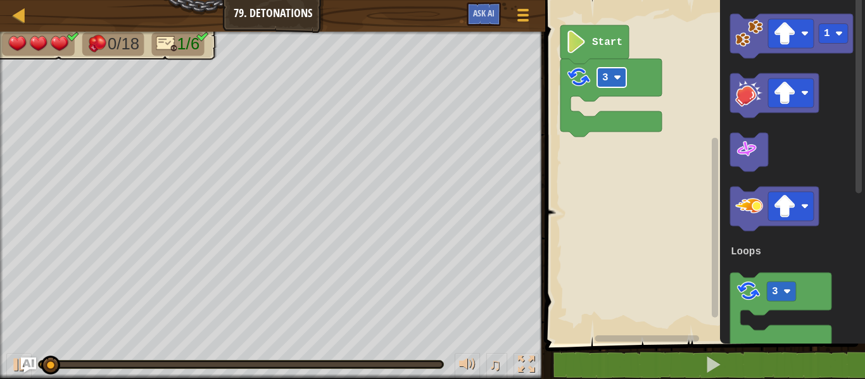
click at [618, 81] on image "Blockly Workspace" at bounding box center [618, 78] width 8 height 8
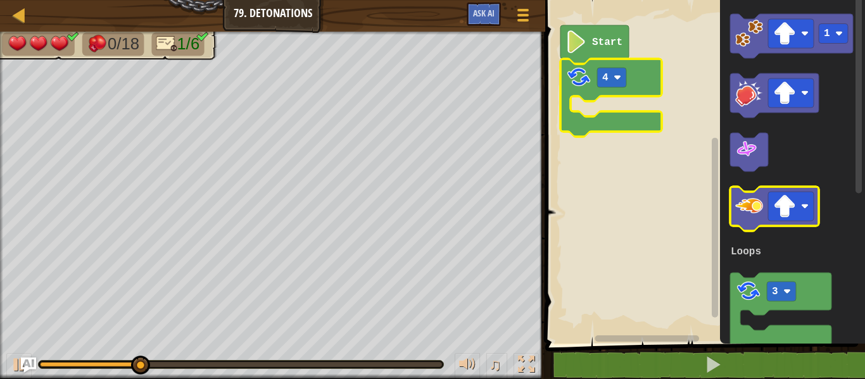
click at [696, 202] on image "Blockly Workspace" at bounding box center [750, 207] width 28 height 28
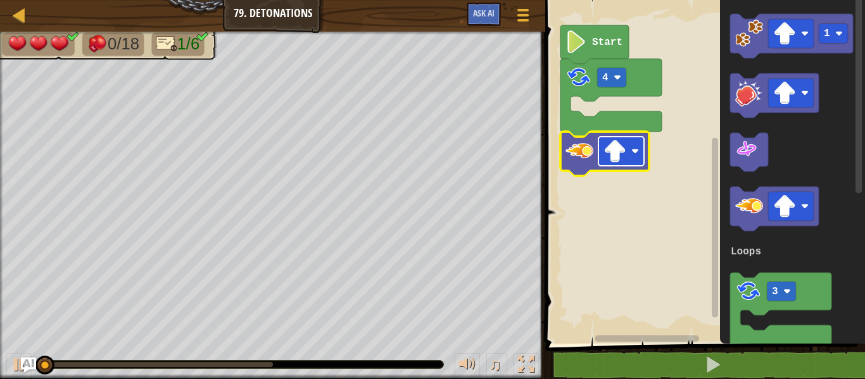
click at [609, 163] on rect "Blockly Workspace" at bounding box center [622, 151] width 46 height 29
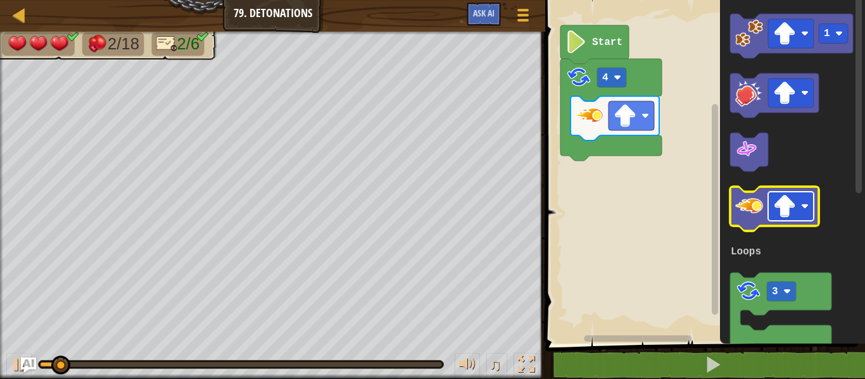
click at [696, 208] on image "Blockly Workspace" at bounding box center [785, 206] width 23 height 23
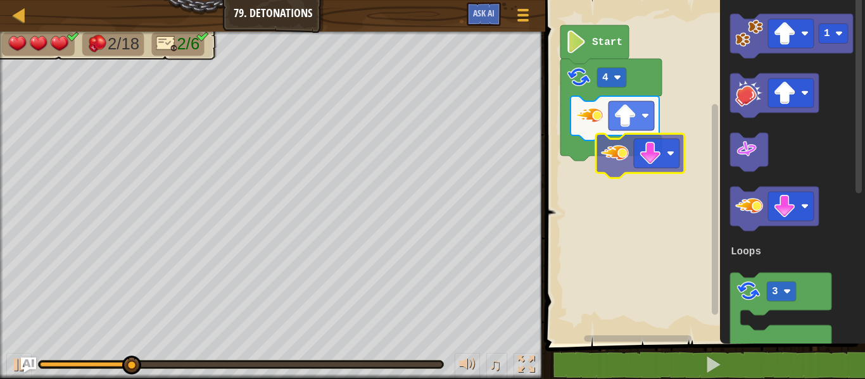
click at [603, 125] on div "Loops Start 4 1 3 Loops" at bounding box center [704, 169] width 324 height 350
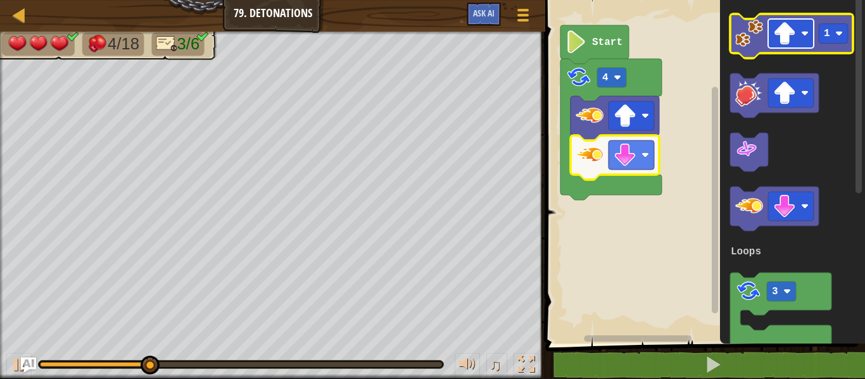
click at [696, 25] on rect "Blockly Workspace" at bounding box center [791, 33] width 46 height 29
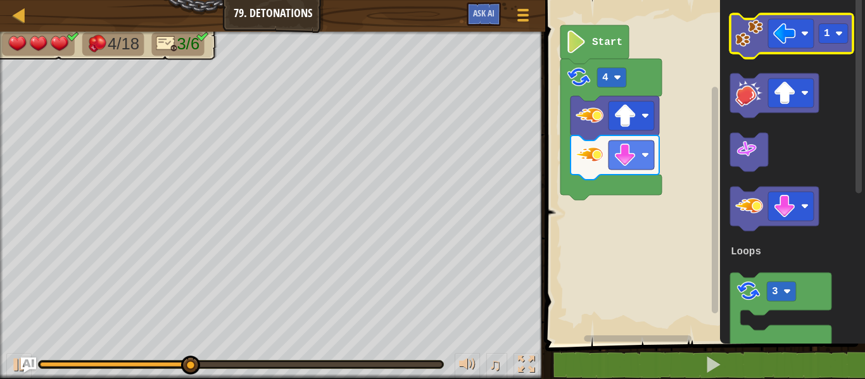
click at [696, 41] on image "Blockly Workspace" at bounding box center [750, 34] width 28 height 28
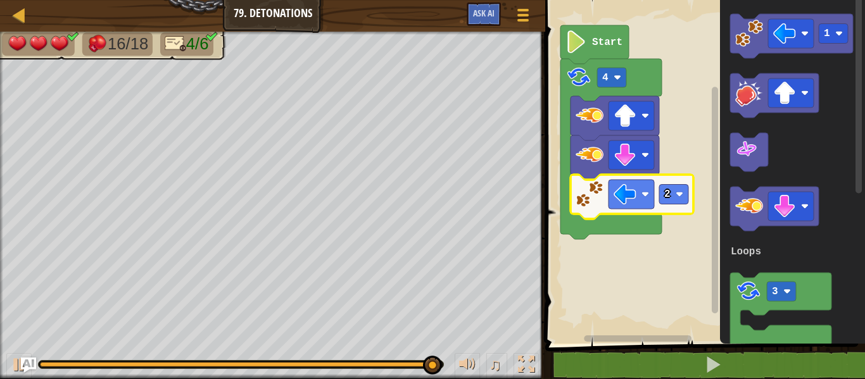
click at [606, 88] on icon "Blockly Workspace" at bounding box center [611, 149] width 101 height 181
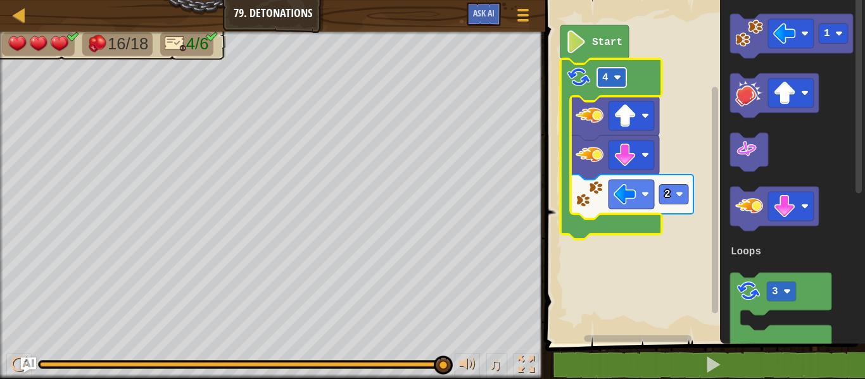
click at [609, 83] on rect "Blockly Workspace" at bounding box center [611, 78] width 29 height 20
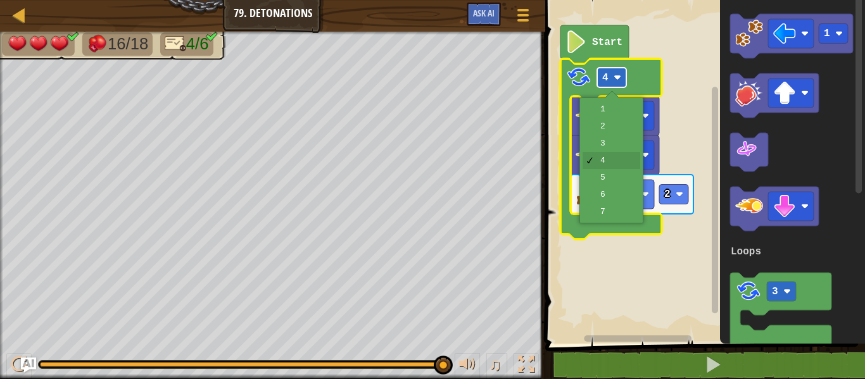
click at [609, 83] on rect "Blockly Workspace" at bounding box center [611, 78] width 29 height 20
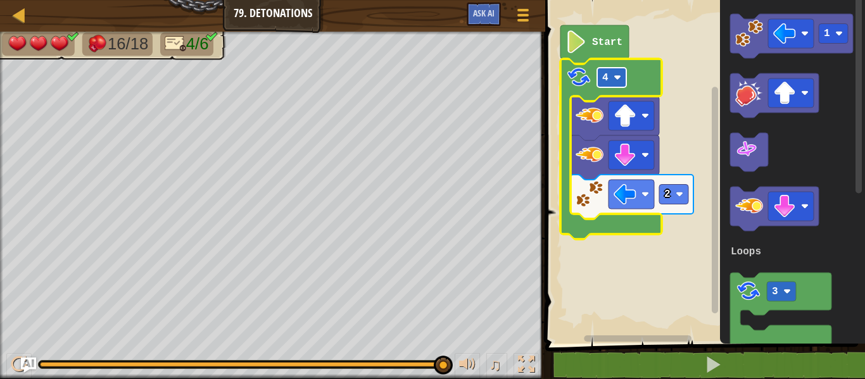
click at [609, 83] on rect "Blockly Workspace" at bounding box center [611, 78] width 29 height 20
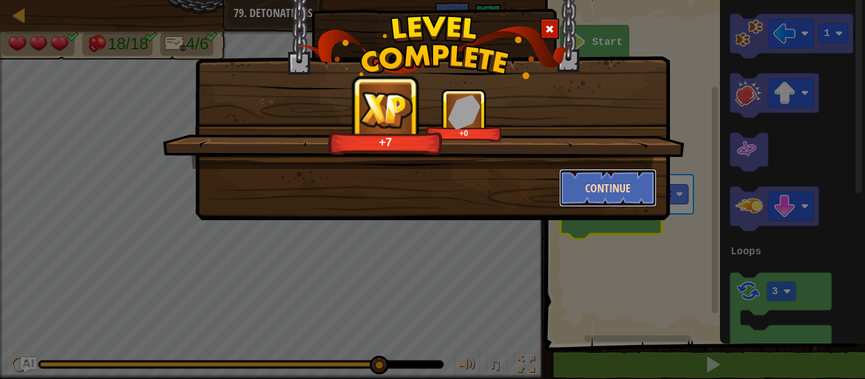
click at [578, 201] on button "Continue" at bounding box center [608, 188] width 98 height 38
